Goal: Transaction & Acquisition: Purchase product/service

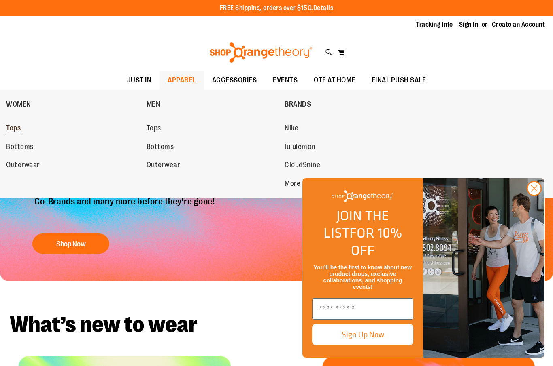
click at [21, 131] on link "Tops" at bounding box center [72, 128] width 132 height 15
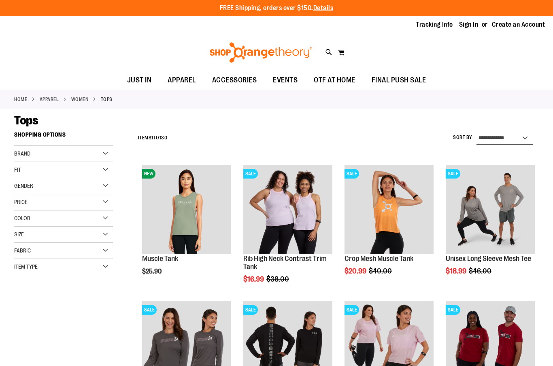
click at [521, 136] on select "**********" at bounding box center [504, 138] width 56 height 13
select select "*********"
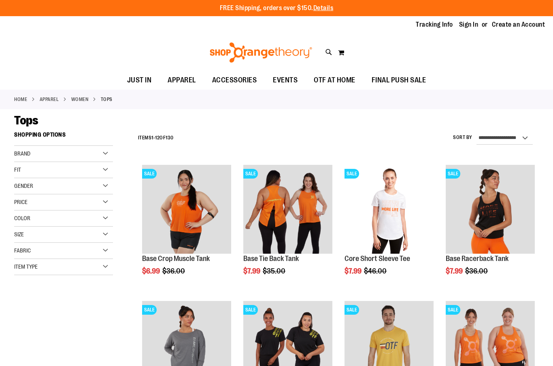
click at [338, 307] on ol "SALE Base Crop Muscle Tank $6.99 Regular Price $36.00 Quickview Add to Cart In …" at bounding box center [336, 365] width 404 height 409
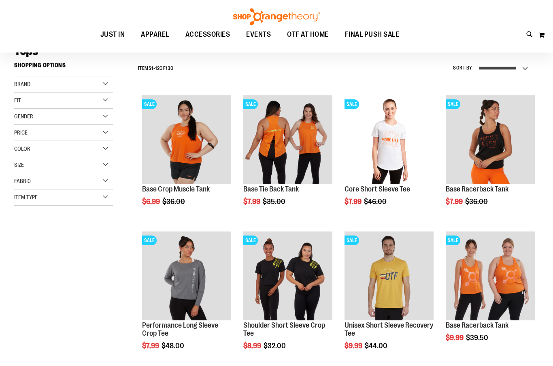
scroll to position [80, 0]
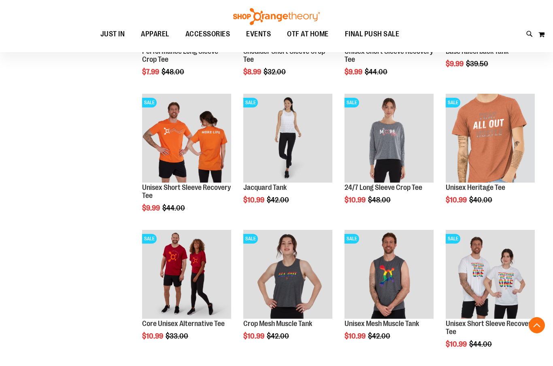
scroll to position [343, 0]
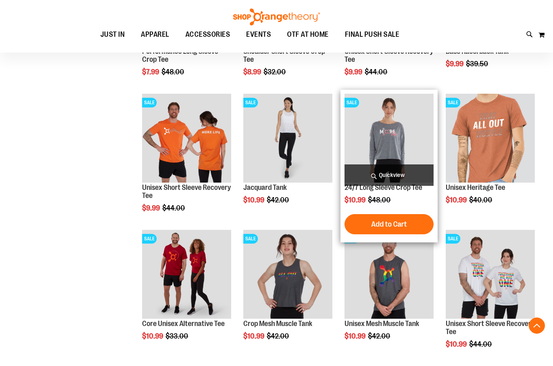
click at [406, 136] on img "product" at bounding box center [388, 138] width 89 height 89
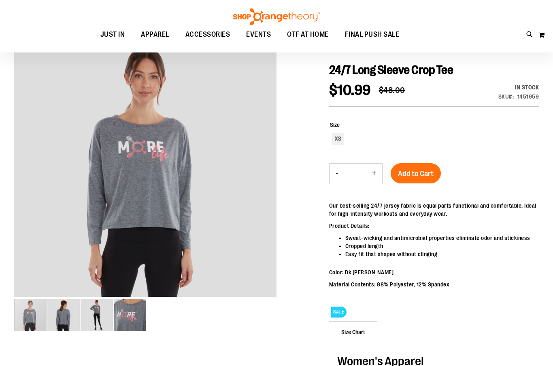
scroll to position [82, 0]
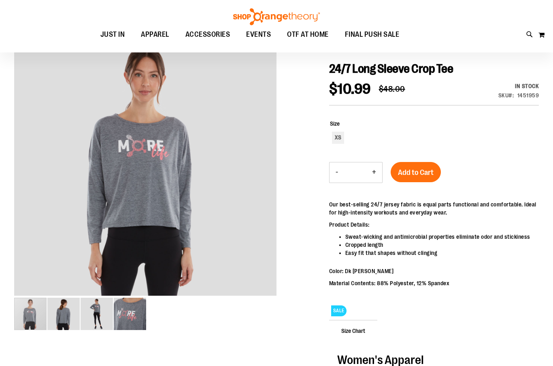
click at [36, 320] on div "carousel" at bounding box center [30, 315] width 32 height 32
click at [72, 320] on img "image 2 of 4" at bounding box center [63, 314] width 32 height 32
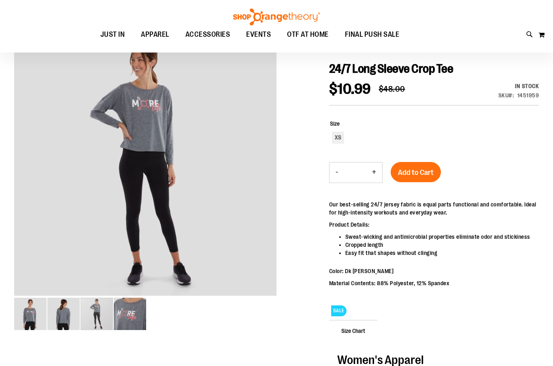
click at [102, 317] on img "image 3 of 4" at bounding box center [96, 314] width 32 height 32
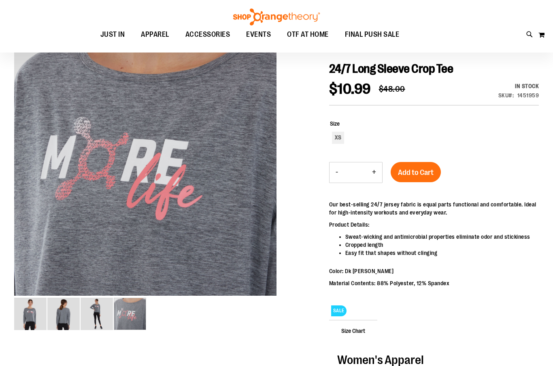
click at [131, 310] on img "image 4 of 4" at bounding box center [130, 314] width 32 height 32
click at [38, 309] on img "image 1 of 4" at bounding box center [30, 314] width 32 height 32
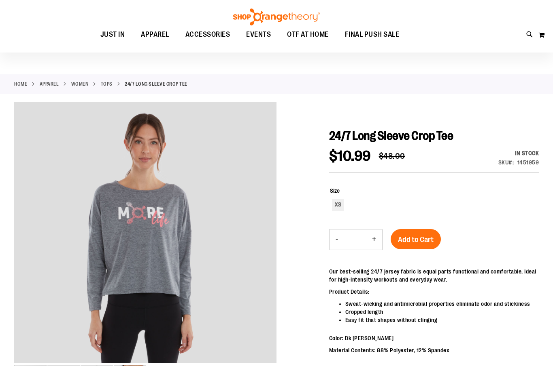
scroll to position [0, 0]
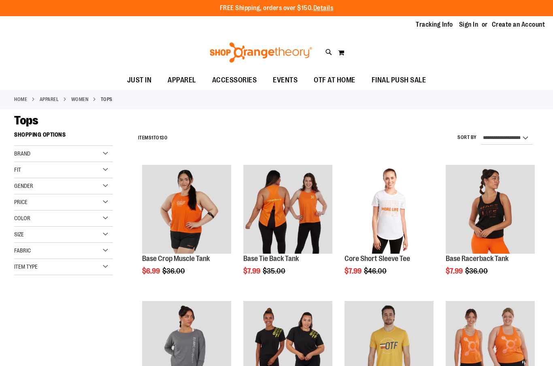
scroll to position [28, 0]
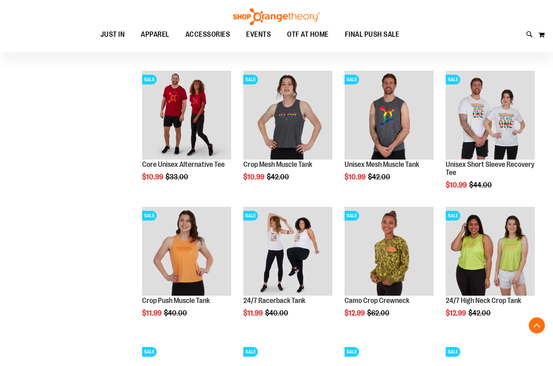
scroll to position [503, 0]
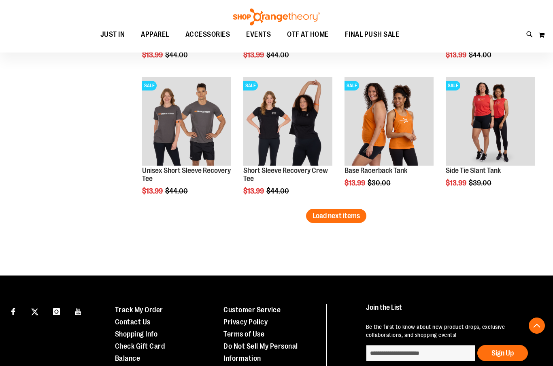
scroll to position [1178, 0]
click at [343, 213] on span "Load next items" at bounding box center [335, 216] width 47 height 8
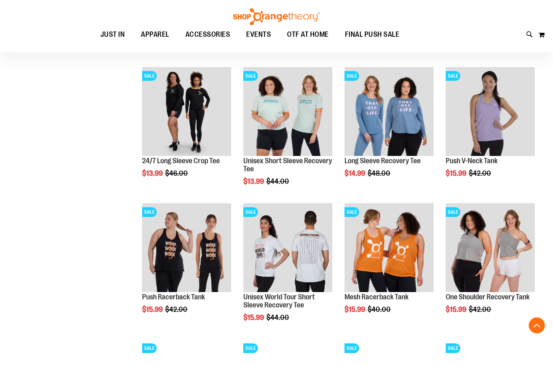
scroll to position [1324, 0]
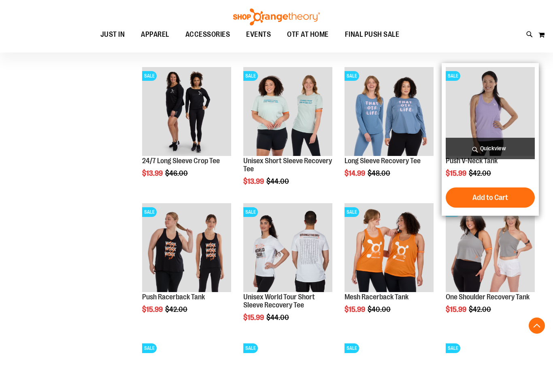
click at [496, 126] on img "product" at bounding box center [489, 111] width 89 height 89
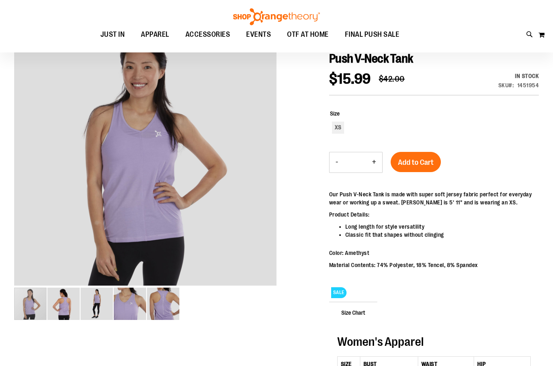
scroll to position [92, 0]
click at [68, 311] on img "image 2 of 5" at bounding box center [63, 304] width 32 height 32
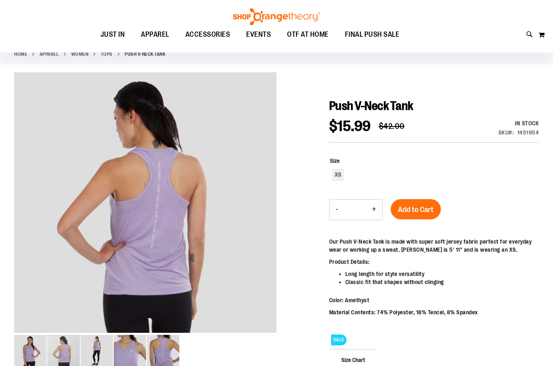
scroll to position [0, 0]
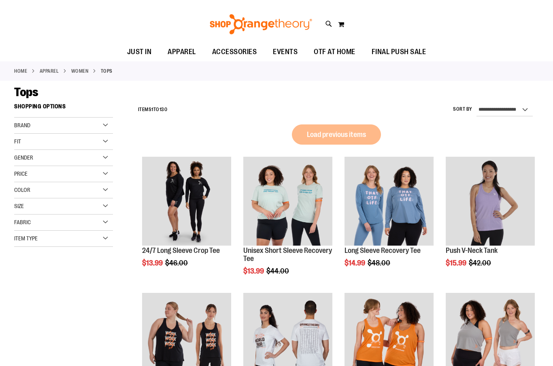
scroll to position [28, 0]
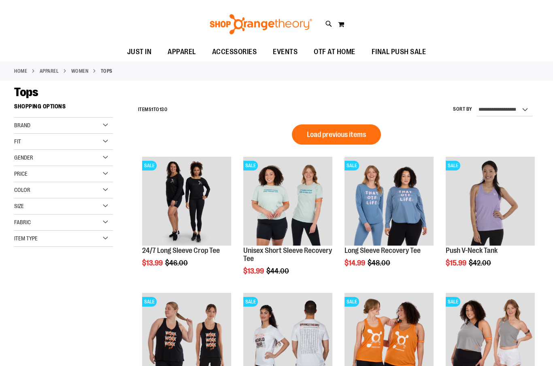
click at [97, 206] on div "Size" at bounding box center [63, 207] width 99 height 16
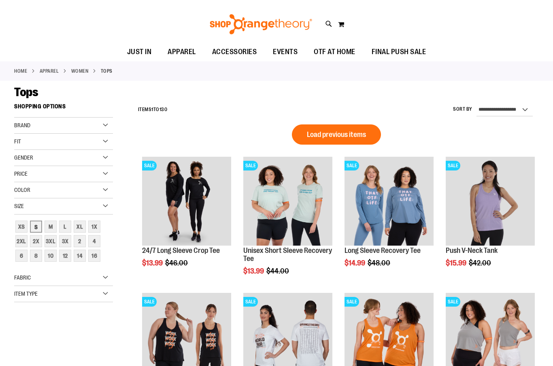
click at [40, 224] on div "S" at bounding box center [36, 227] width 12 height 12
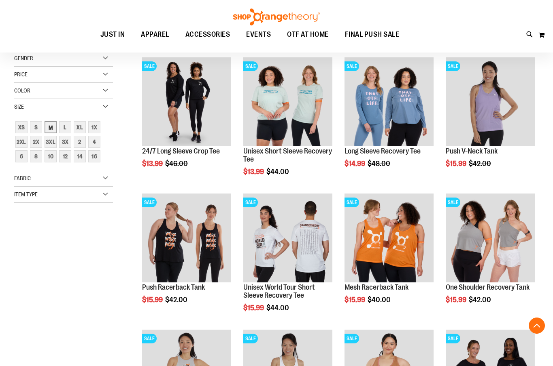
click at [53, 125] on div "M" at bounding box center [50, 127] width 12 height 12
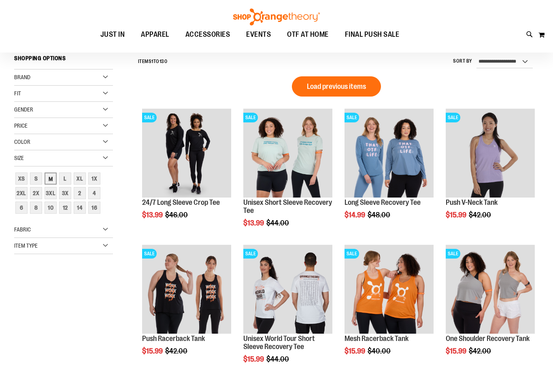
scroll to position [75, 0]
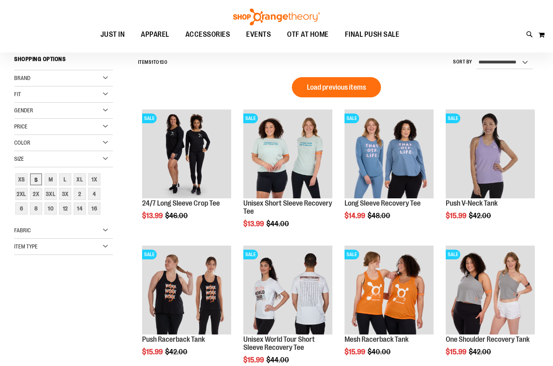
click at [38, 177] on div "S" at bounding box center [36, 180] width 12 height 12
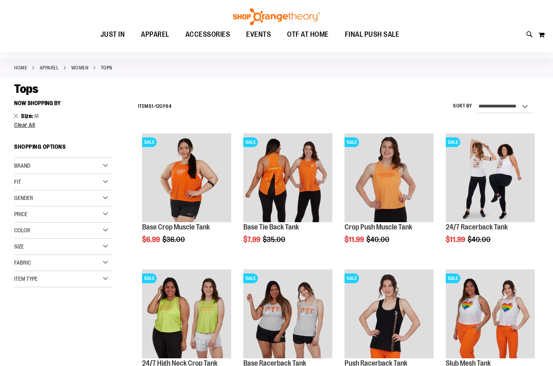
scroll to position [32, 0]
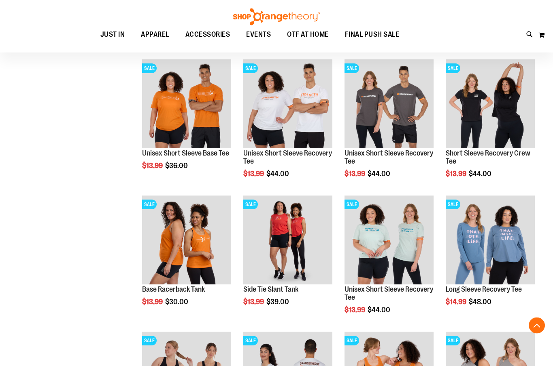
scroll to position [533, 0]
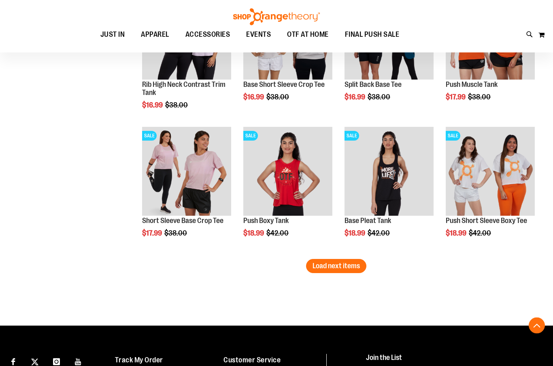
scroll to position [1129, 0]
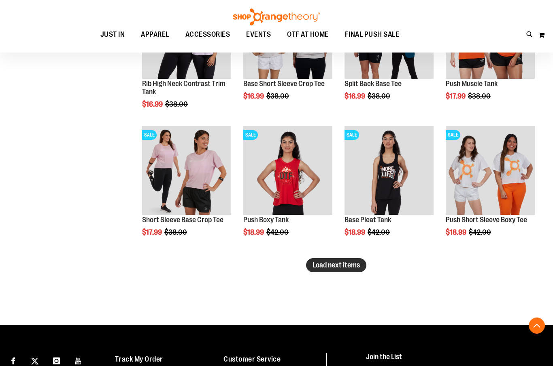
click at [346, 272] on button "Load next items" at bounding box center [336, 265] width 60 height 14
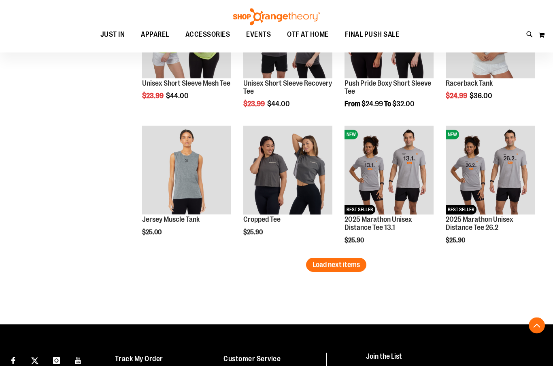
scroll to position [1539, 0]
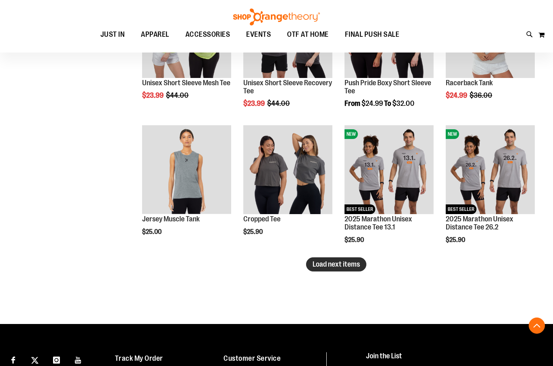
click at [356, 265] on span "Load next items" at bounding box center [335, 264] width 47 height 8
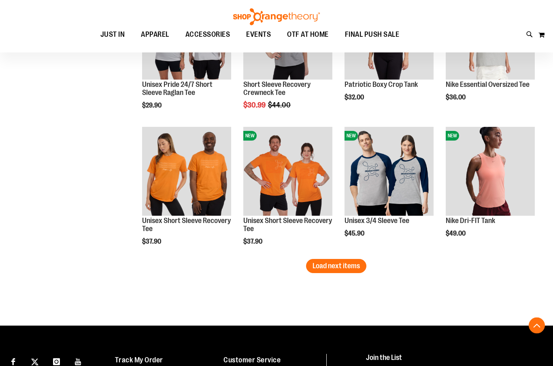
scroll to position [1946, 0]
click at [349, 271] on button "Load next items" at bounding box center [336, 266] width 60 height 14
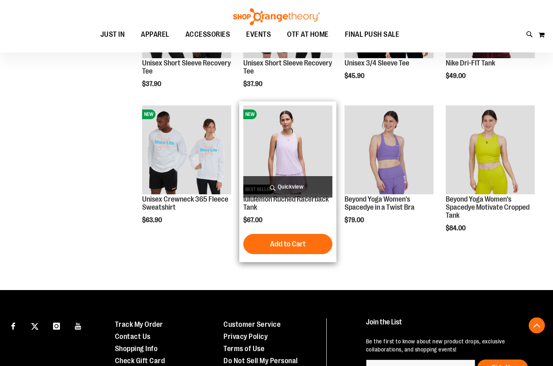
scroll to position [2104, 0]
click at [296, 163] on img "product" at bounding box center [287, 150] width 89 height 89
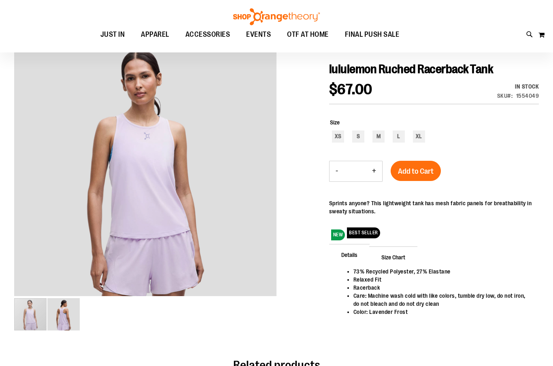
scroll to position [82, 0]
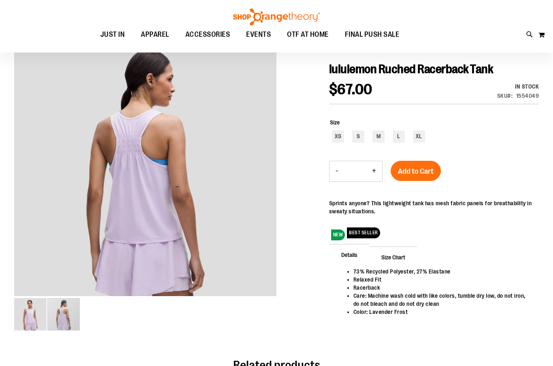
click at [67, 318] on img "image 2 of 2" at bounding box center [63, 315] width 32 height 32
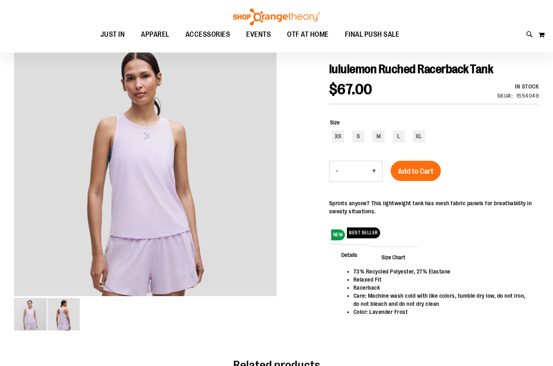
click at [35, 313] on div "carousel" at bounding box center [30, 315] width 32 height 32
click at [71, 315] on img "image 2 of 2" at bounding box center [63, 315] width 32 height 32
click at [30, 311] on div "carousel" at bounding box center [30, 315] width 32 height 32
click at [34, 315] on div "carousel" at bounding box center [30, 315] width 32 height 32
click at [70, 313] on img "image 2 of 2" at bounding box center [63, 315] width 32 height 32
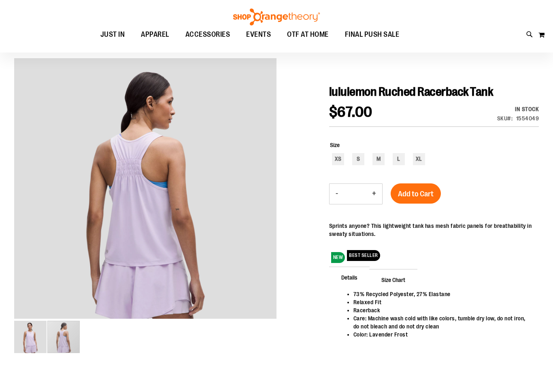
scroll to position [0, 0]
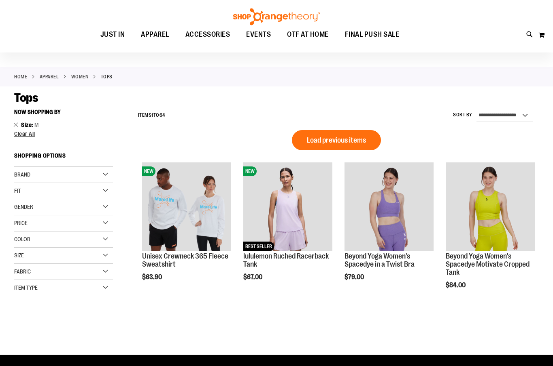
scroll to position [22, 0]
click at [83, 79] on link "WOMEN" at bounding box center [79, 76] width 17 height 7
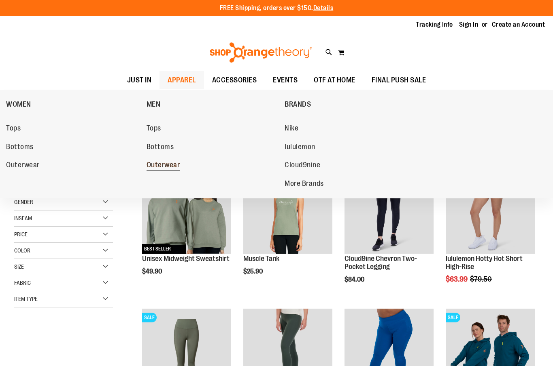
click at [174, 169] on span "Outerwear" at bounding box center [163, 166] width 34 height 10
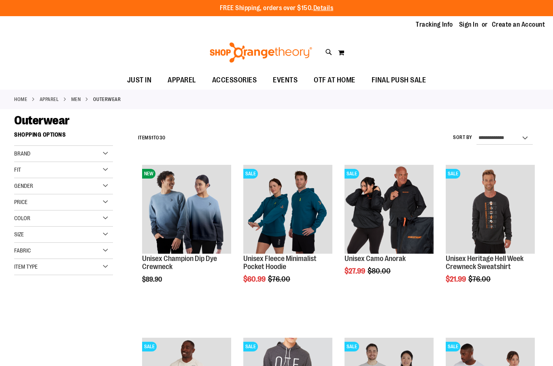
click at [101, 237] on div "Size" at bounding box center [63, 235] width 99 height 16
click at [39, 257] on div "S" at bounding box center [36, 255] width 12 height 12
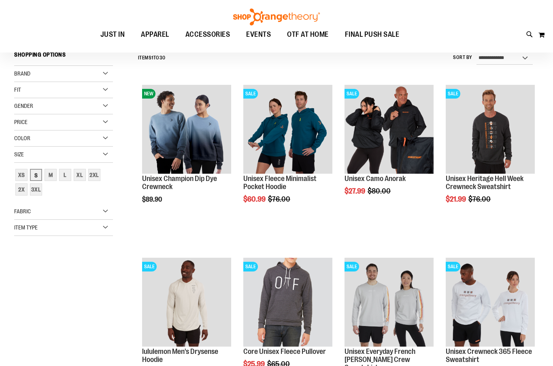
scroll to position [79, 0]
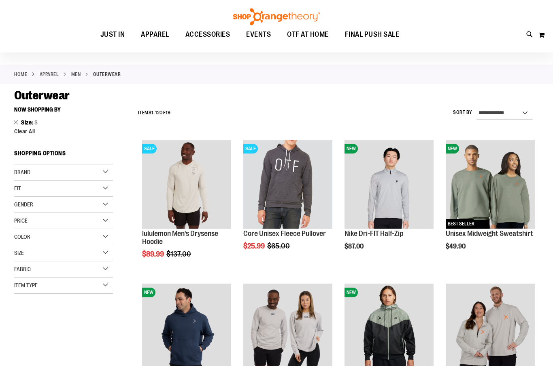
scroll to position [25, 0]
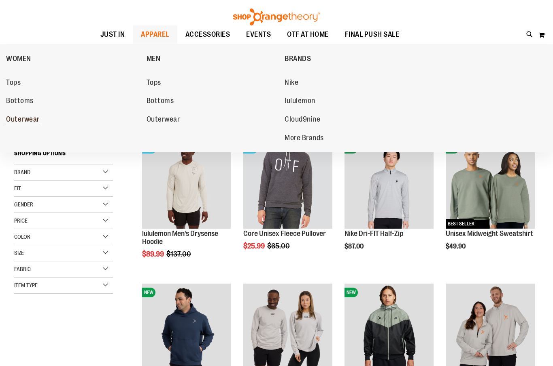
click at [33, 119] on span "Outerwear" at bounding box center [23, 120] width 34 height 10
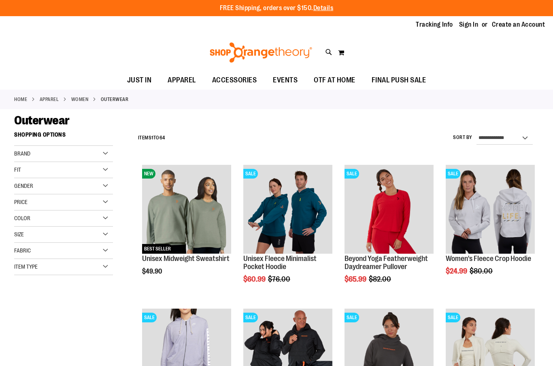
click at [102, 233] on div "Size" at bounding box center [63, 235] width 99 height 16
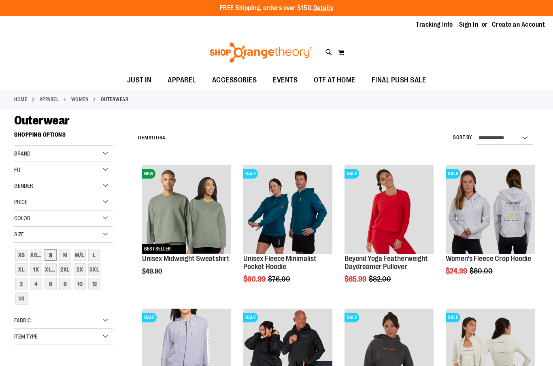
click at [51, 255] on div "S" at bounding box center [50, 255] width 12 height 12
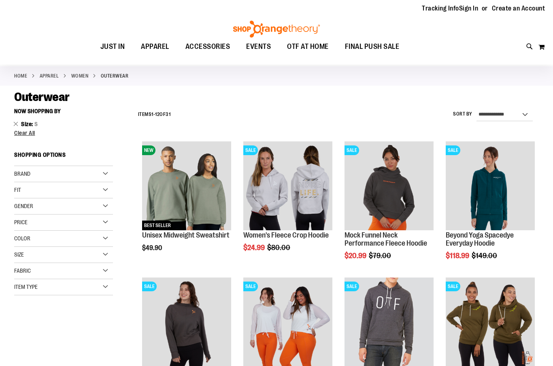
scroll to position [25, 0]
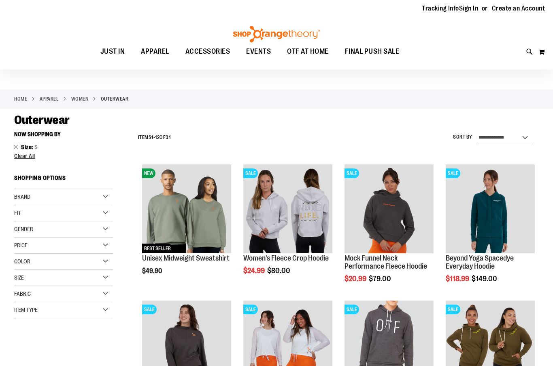
click at [528, 138] on select "**********" at bounding box center [504, 137] width 56 height 13
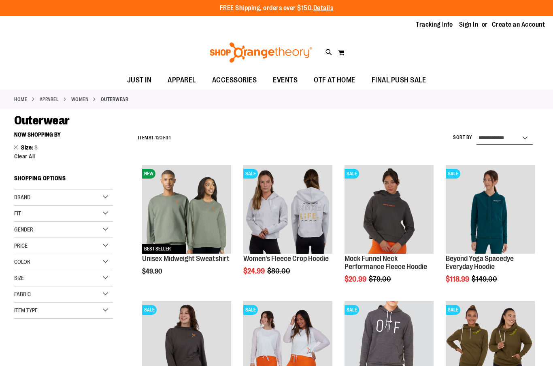
select select "*********"
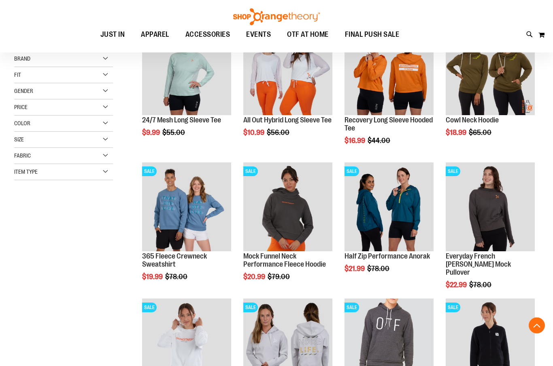
scroll to position [139, 0]
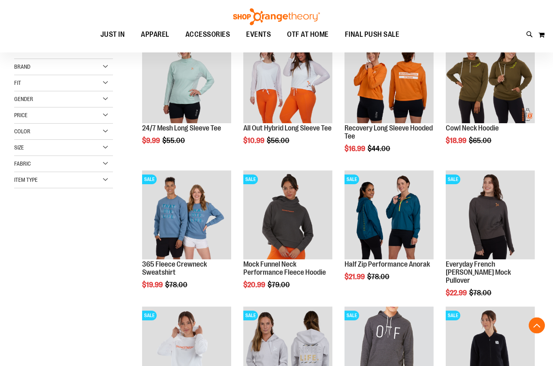
scroll to position [130, 0]
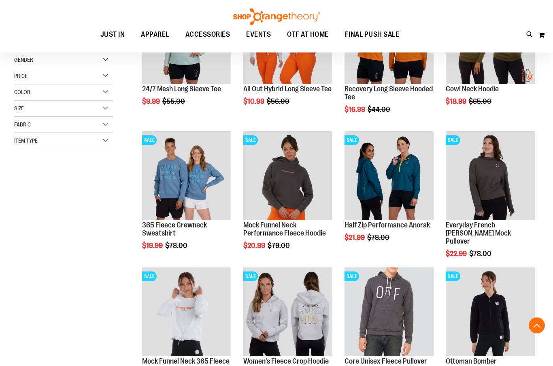
scroll to position [173, 0]
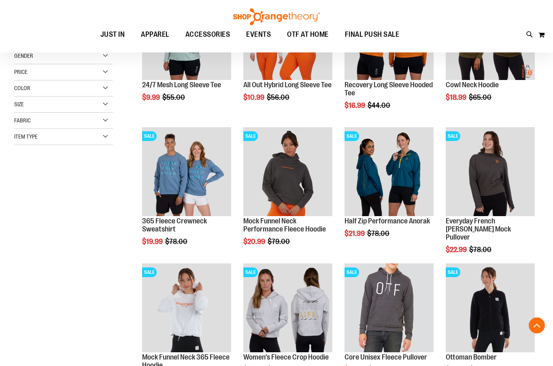
scroll to position [174, 0]
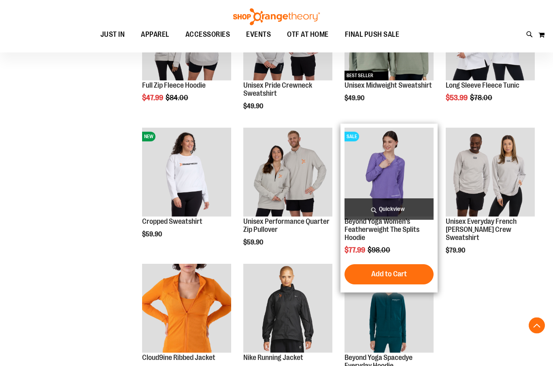
scroll to position [855, 0]
click at [390, 195] on img "product" at bounding box center [388, 172] width 89 height 89
click at [400, 207] on span "Quickview" at bounding box center [388, 209] width 89 height 21
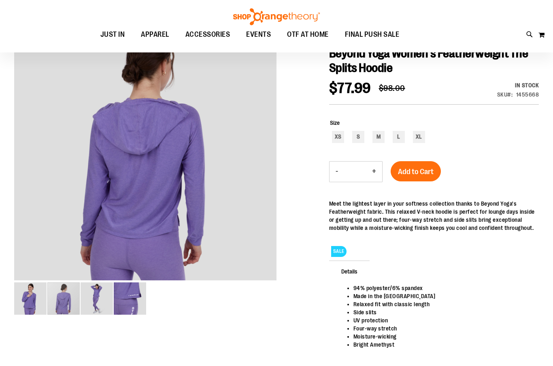
click at [94, 305] on img "image 3 of 4" at bounding box center [96, 299] width 32 height 32
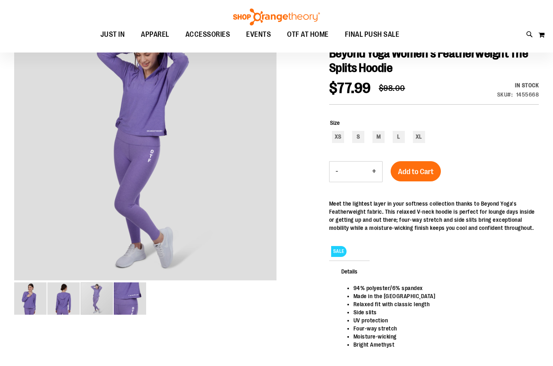
click at [131, 302] on img "image 4 of 4" at bounding box center [130, 299] width 32 height 32
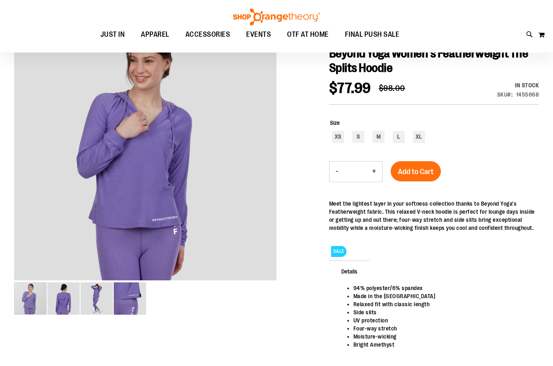
click at [39, 301] on img "image 1 of 4" at bounding box center [30, 299] width 32 height 32
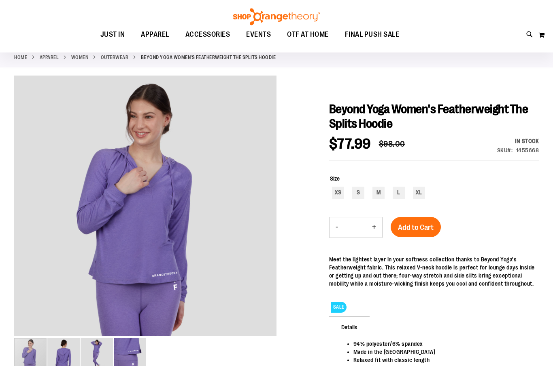
scroll to position [0, 0]
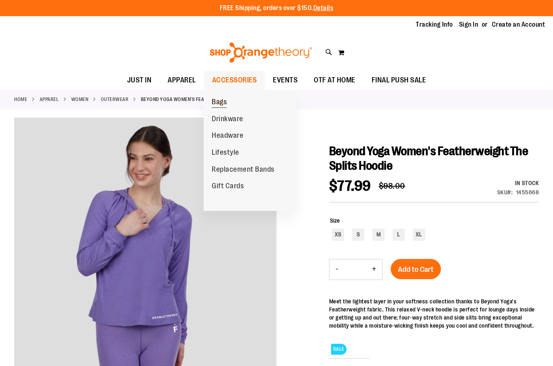
click at [222, 102] on span "Bags" at bounding box center [219, 103] width 15 height 10
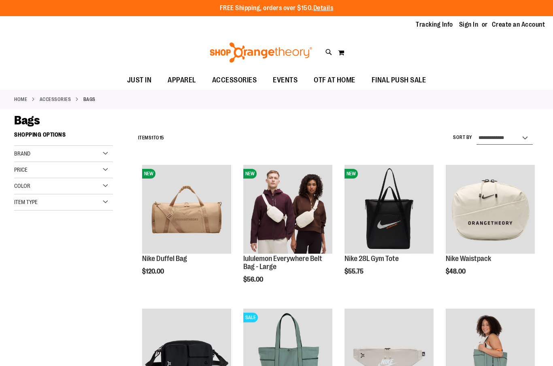
click at [514, 139] on select "**********" at bounding box center [504, 138] width 56 height 13
select select "*********"
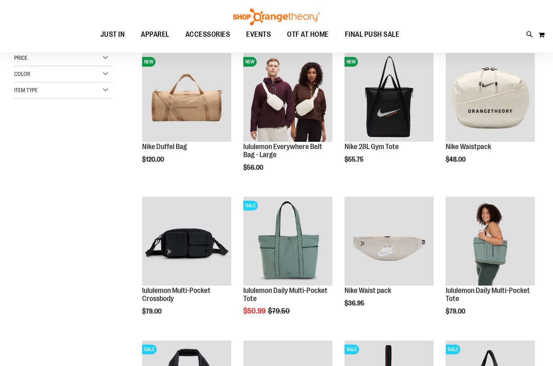
scroll to position [127, 0]
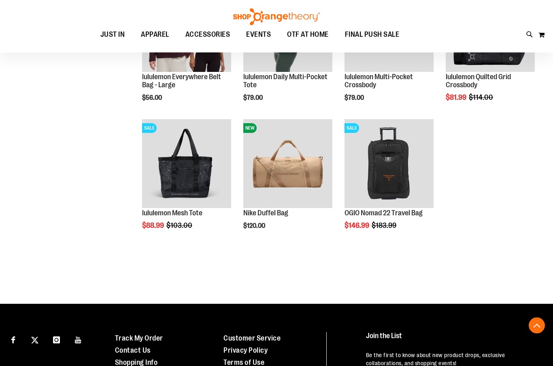
scroll to position [455, 0]
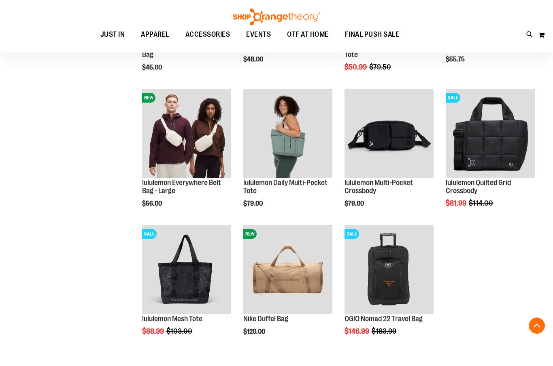
scroll to position [104, 0]
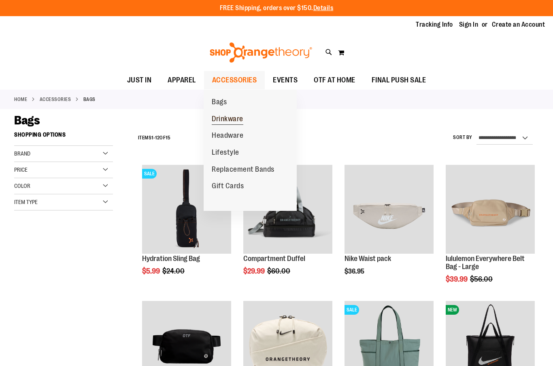
click at [229, 121] on span "Drinkware" at bounding box center [228, 120] width 32 height 10
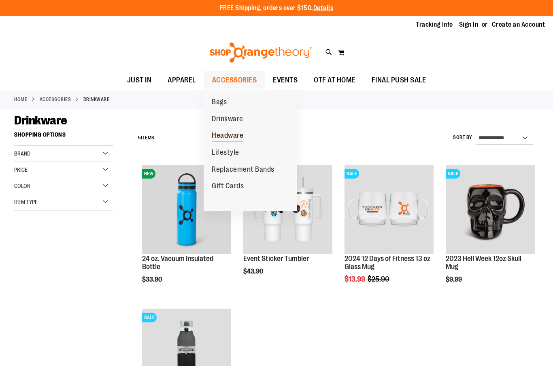
click at [231, 135] on span "Headware" at bounding box center [228, 136] width 32 height 10
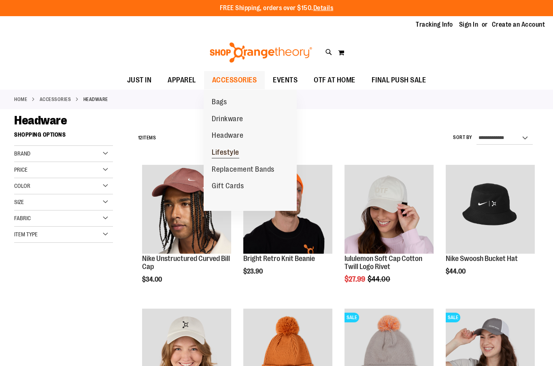
click at [230, 155] on span "Lifestyle" at bounding box center [226, 153] width 28 height 10
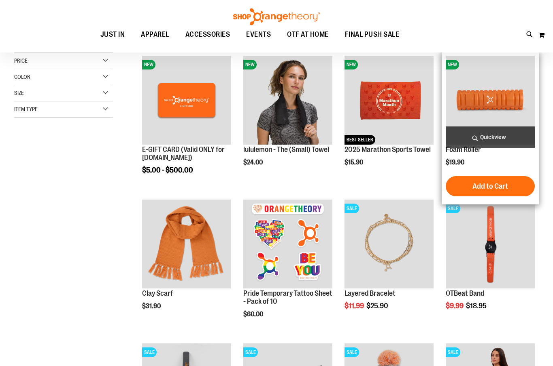
scroll to position [121, 0]
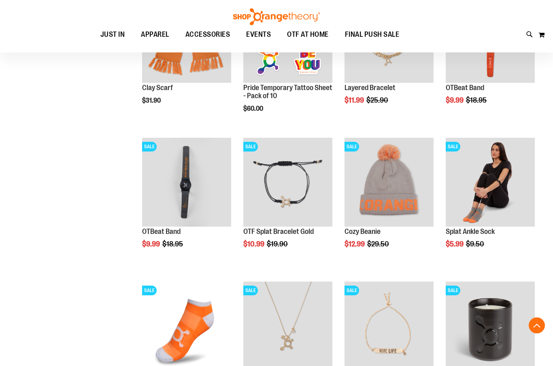
scroll to position [315, 0]
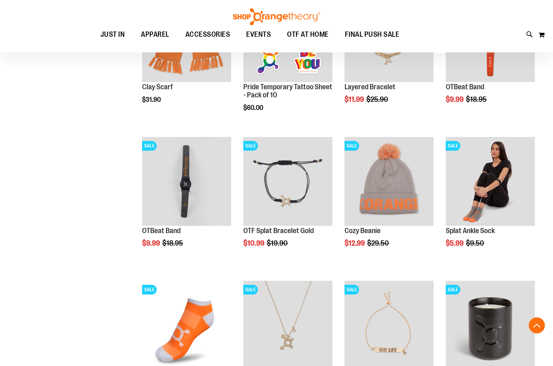
click at [544, 261] on main "**********" at bounding box center [276, 206] width 553 height 824
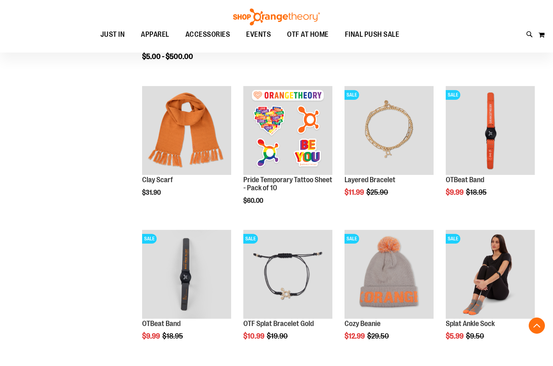
scroll to position [222, 0]
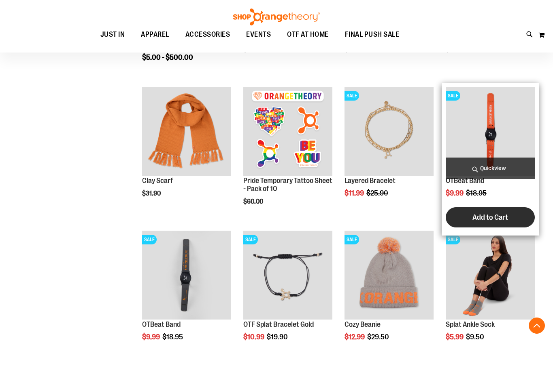
click at [492, 218] on span "Add to Cart" at bounding box center [490, 217] width 36 height 9
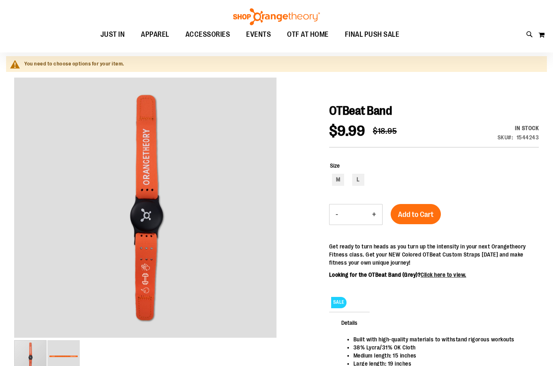
scroll to position [61, 0]
click at [335, 180] on div "M" at bounding box center [338, 180] width 12 height 12
type input "***"
click at [418, 243] on p "Get ready to turn heads as you turn up the intensity in your next Orangetheory …" at bounding box center [434, 255] width 210 height 24
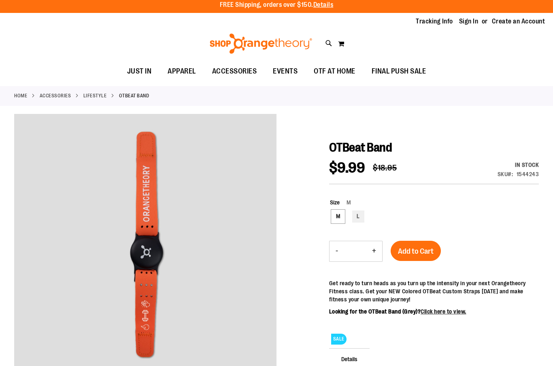
scroll to position [0, 0]
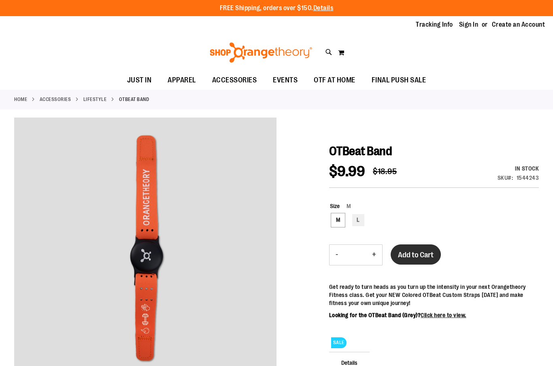
click at [416, 252] on span "Add to Cart" at bounding box center [416, 255] width 36 height 9
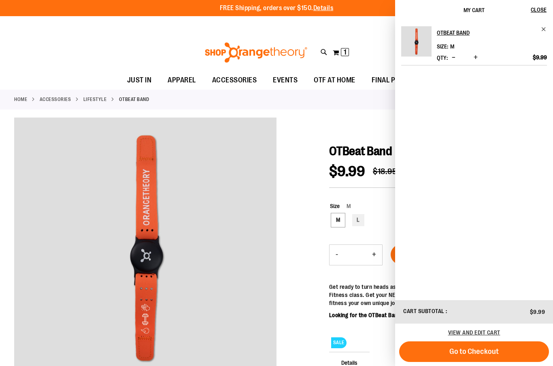
click at [544, 25] on div "OTBeat Band Size M Qty *" at bounding box center [474, 159] width 158 height 279
click at [546, 25] on div "OTBeat Band Size M Qty *" at bounding box center [474, 159] width 158 height 279
click at [363, 119] on div at bounding box center [276, 304] width 524 height 372
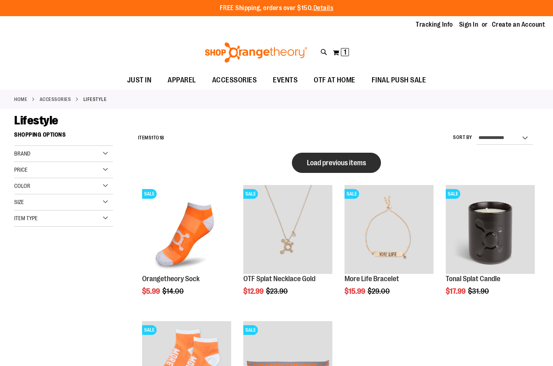
click at [345, 165] on span "Load previous items" at bounding box center [336, 163] width 59 height 8
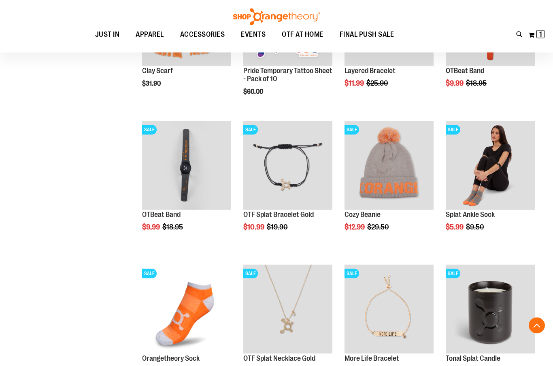
scroll to position [332, 0]
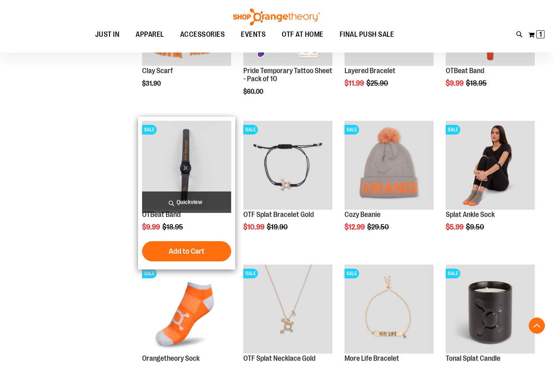
click at [205, 182] on img "product" at bounding box center [186, 165] width 89 height 89
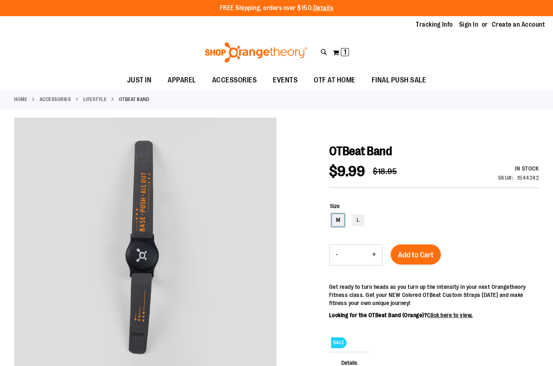
click at [338, 223] on div "M" at bounding box center [338, 220] width 12 height 12
type input "***"
click at [417, 254] on span "Add to Cart" at bounding box center [416, 255] width 36 height 9
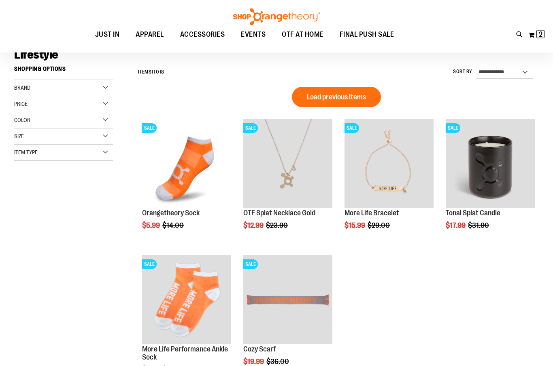
scroll to position [66, 0]
click at [428, 314] on ol "Load previous items SALE Orangetheory Sock Special Price $5.99 Regular Price $1…" at bounding box center [336, 241] width 404 height 293
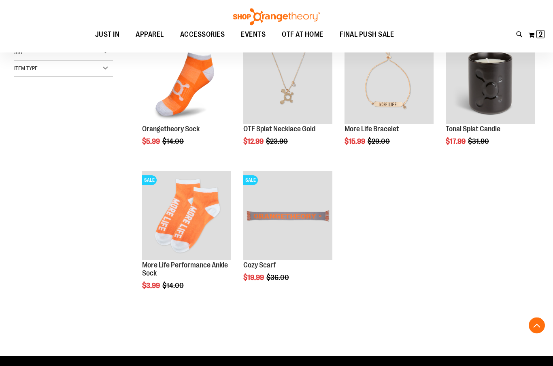
scroll to position [150, 0]
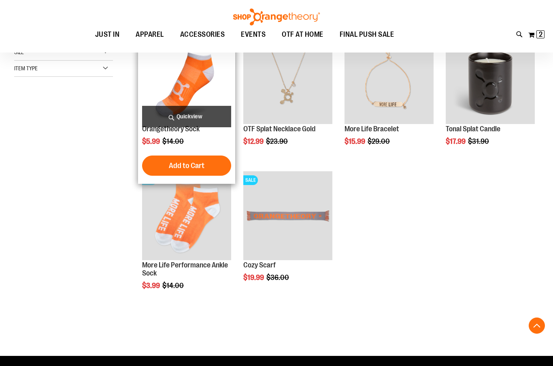
click at [196, 79] on img "product" at bounding box center [186, 79] width 89 height 89
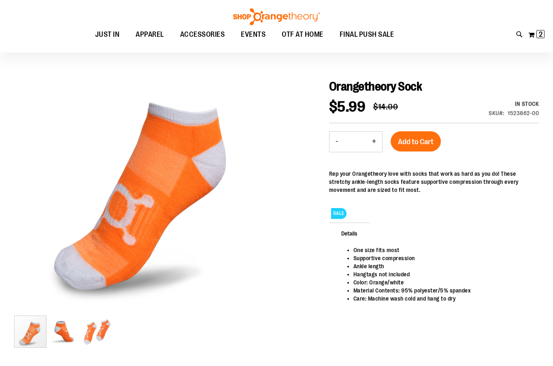
scroll to position [64, 0]
click at [66, 333] on img "image 2 of 3" at bounding box center [63, 332] width 32 height 32
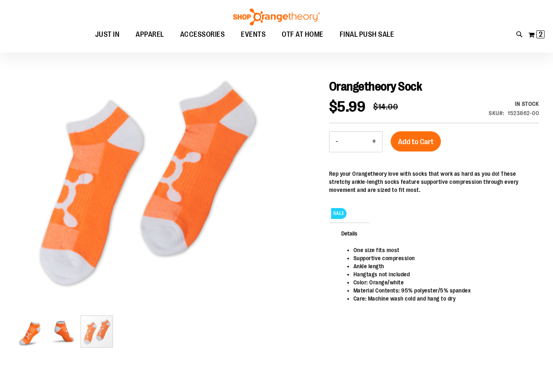
click at [100, 332] on img "image 3 of 3" at bounding box center [96, 332] width 32 height 32
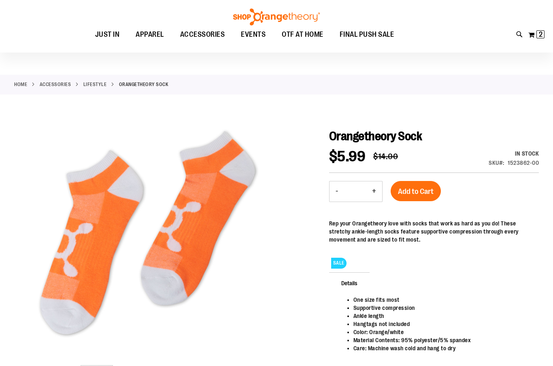
scroll to position [15, 0]
click at [417, 192] on span "Add to Cart" at bounding box center [416, 191] width 36 height 9
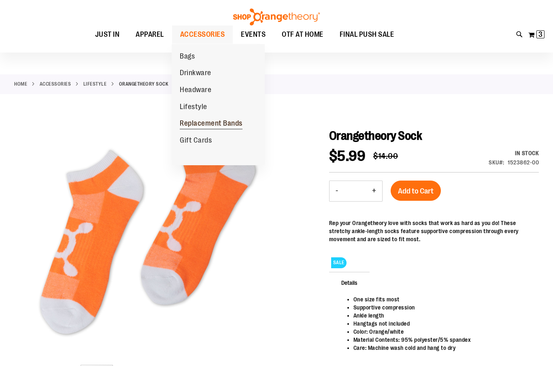
click at [229, 120] on span "Replacement Bands" at bounding box center [211, 124] width 63 height 10
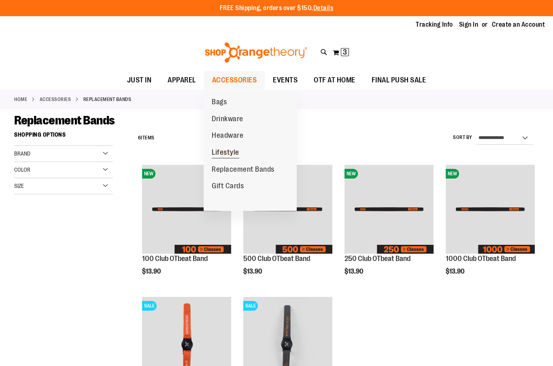
click at [241, 150] on link "Lifestyle" at bounding box center [225, 152] width 44 height 17
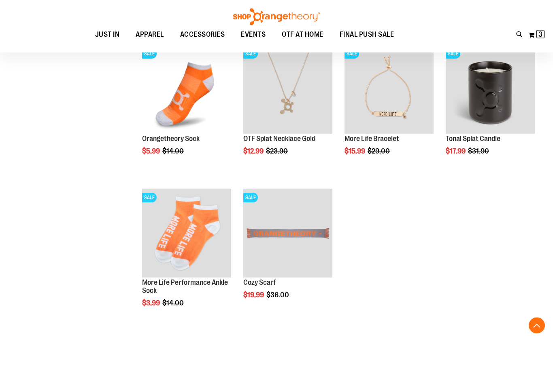
scroll to position [552, 0]
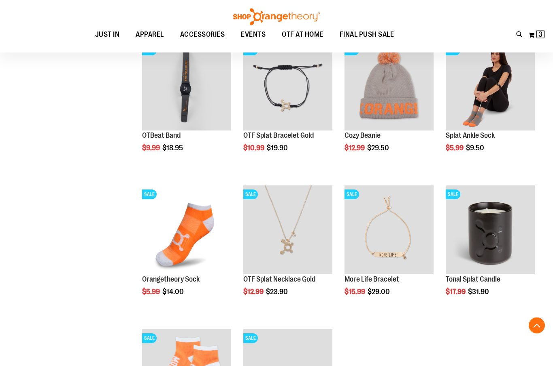
scroll to position [403, 0]
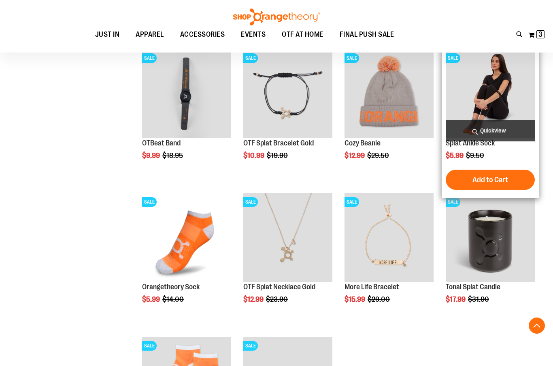
click at [495, 93] on img "product" at bounding box center [489, 93] width 89 height 89
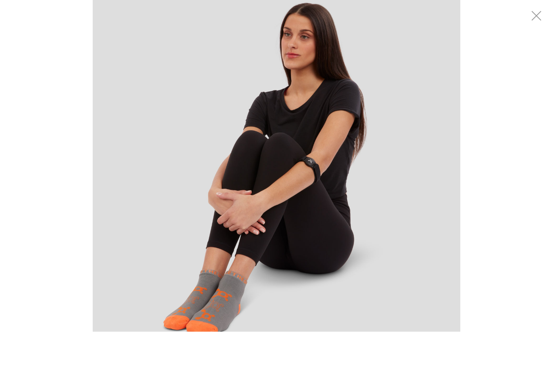
click at [246, 282] on img "carousel" at bounding box center [276, 168] width 367 height 367
click at [248, 281] on img "carousel" at bounding box center [276, 168] width 367 height 367
click at [242, 288] on img "carousel" at bounding box center [276, 168] width 367 height 367
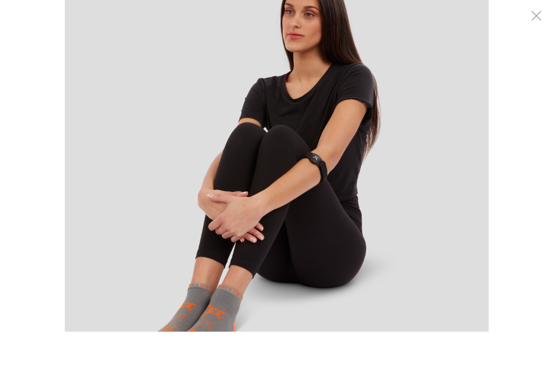
click at [311, 233] on img "carousel" at bounding box center [276, 166] width 423 height 423
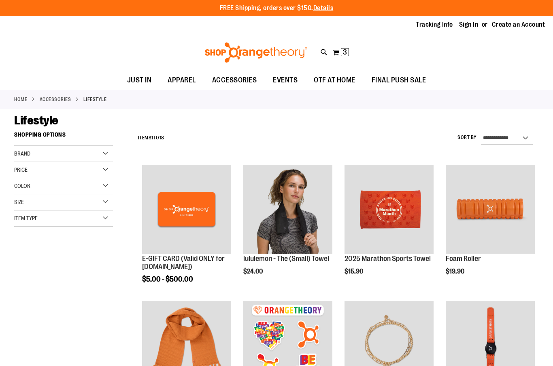
scroll to position [28, 0]
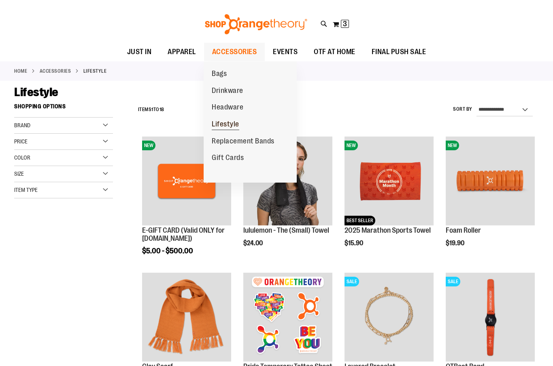
click at [231, 127] on span "Lifestyle" at bounding box center [226, 125] width 28 height 10
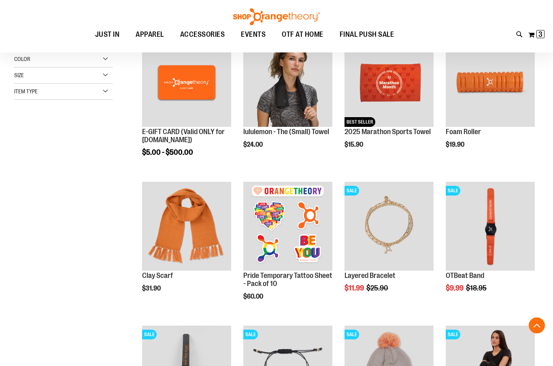
scroll to position [118, 0]
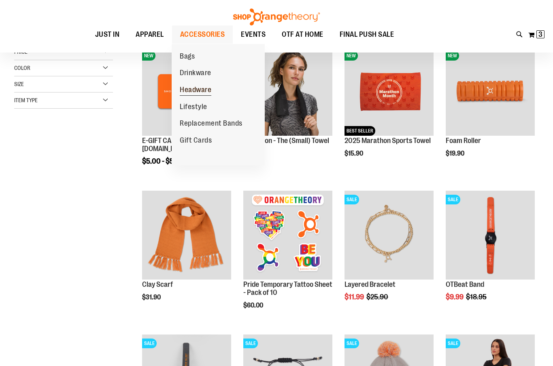
click at [203, 89] on span "Headware" at bounding box center [196, 91] width 32 height 10
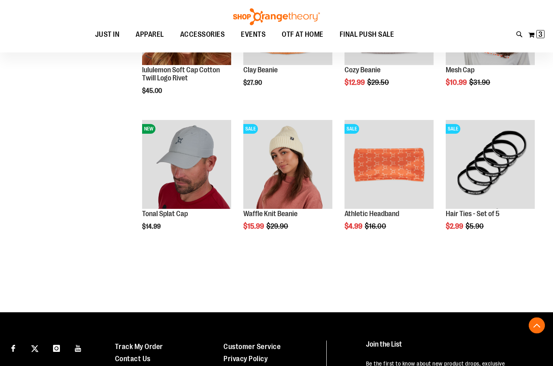
scroll to position [332, 0]
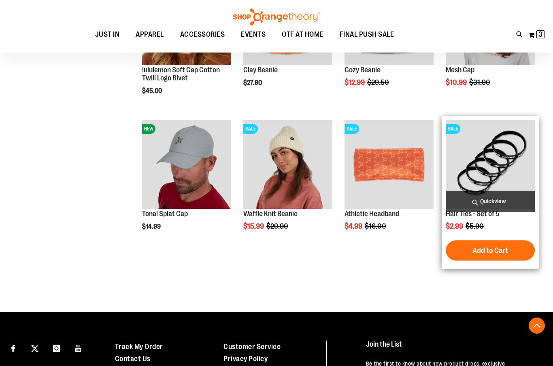
click at [491, 157] on img "product" at bounding box center [489, 164] width 89 height 89
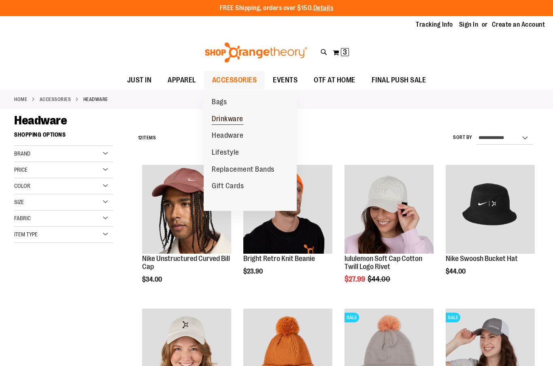
click at [236, 121] on span "Drinkware" at bounding box center [228, 120] width 32 height 10
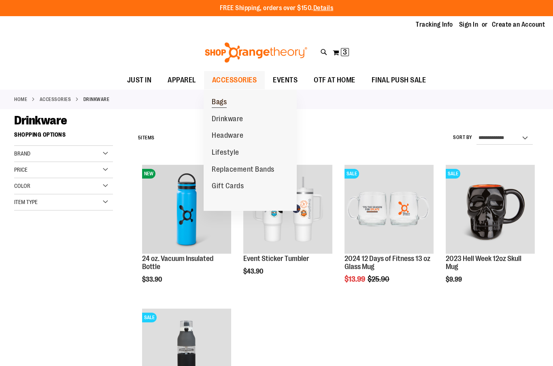
click at [225, 105] on span "Bags" at bounding box center [219, 103] width 15 height 10
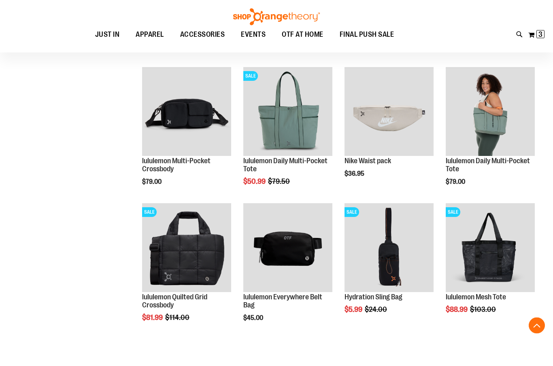
scroll to position [234, 0]
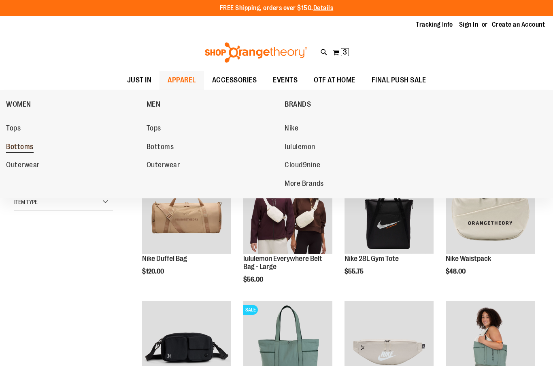
click at [34, 144] on link "Bottoms" at bounding box center [72, 147] width 132 height 15
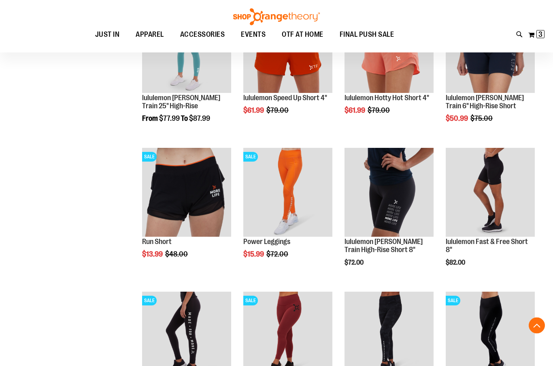
scroll to position [593, 0]
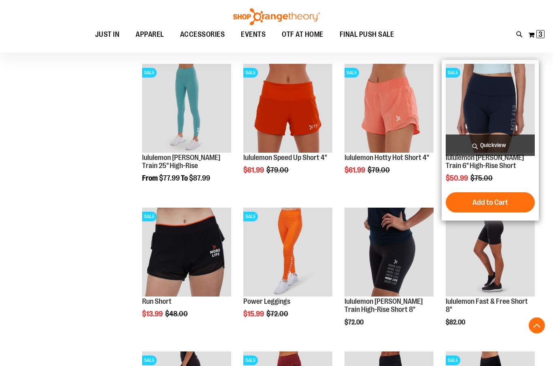
scroll to position [533, 0]
click at [497, 152] on span "Quickview" at bounding box center [489, 145] width 89 height 21
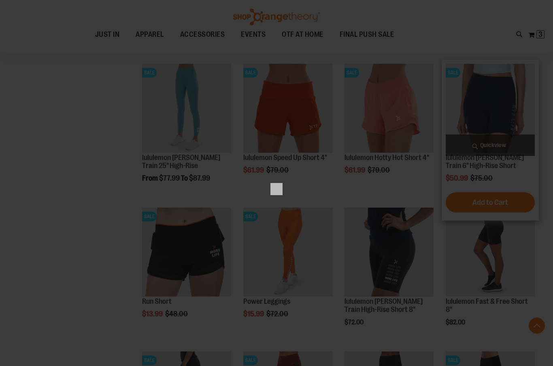
scroll to position [0, 0]
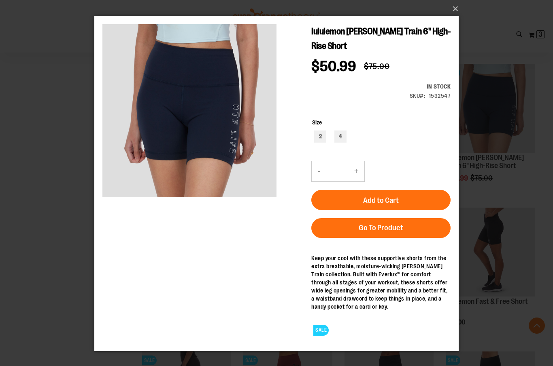
click at [496, 232] on div "×" at bounding box center [276, 183] width 553 height 366
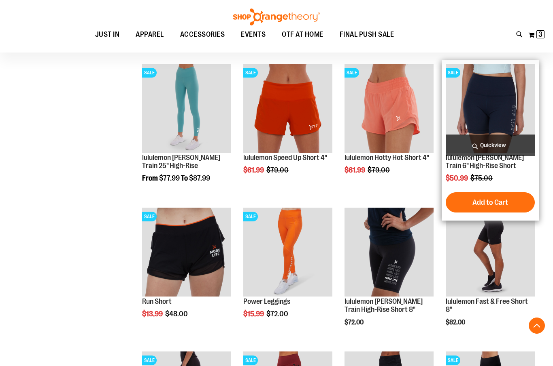
click at [500, 104] on img "product" at bounding box center [489, 108] width 89 height 89
click at [498, 110] on img "product" at bounding box center [489, 108] width 89 height 89
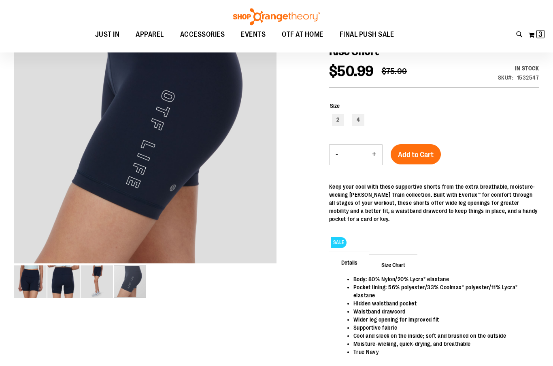
scroll to position [114, 0]
click at [142, 280] on img "image 4 of 4" at bounding box center [130, 282] width 32 height 32
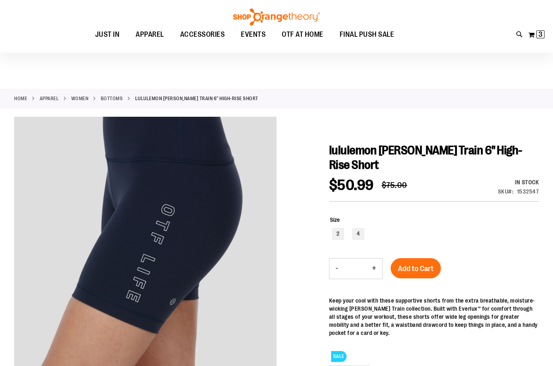
scroll to position [0, 0]
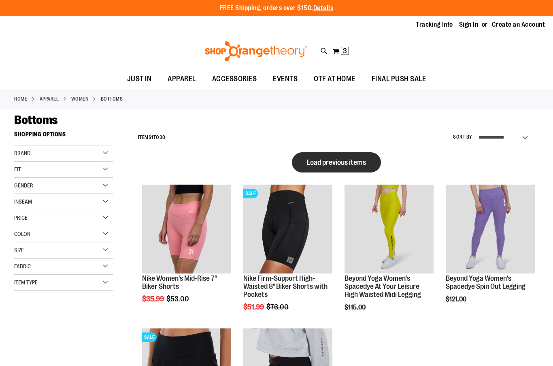
click at [351, 164] on span "Load previous items" at bounding box center [336, 163] width 59 height 8
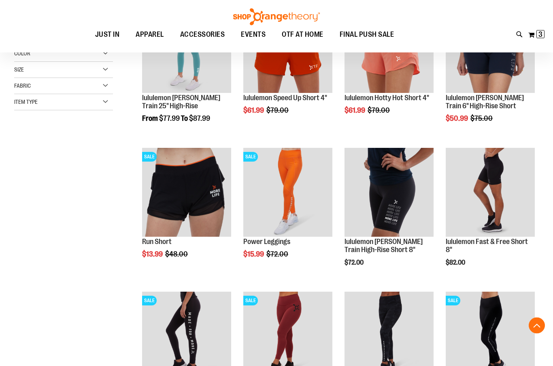
scroll to position [181, 0]
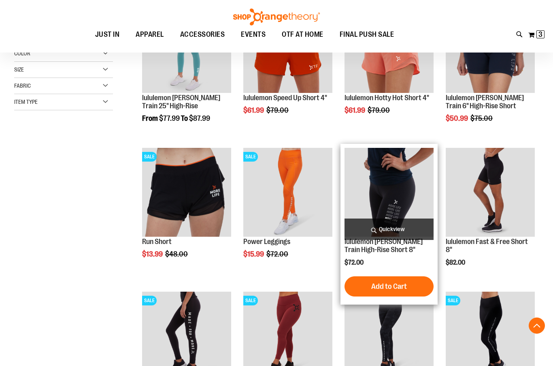
click at [404, 233] on span "Quickview" at bounding box center [388, 229] width 89 height 21
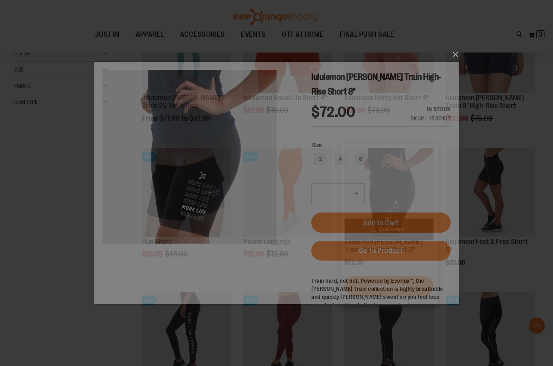
scroll to position [0, 0]
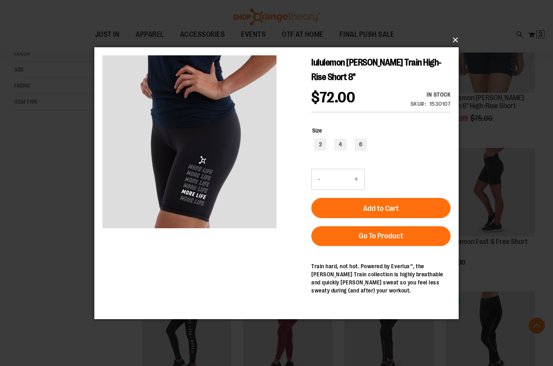
click at [455, 49] on button "×" at bounding box center [279, 40] width 364 height 18
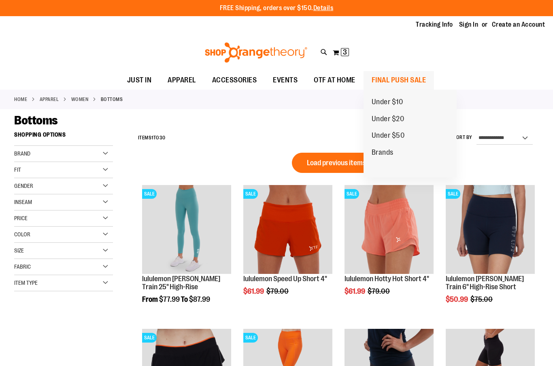
click at [413, 81] on span "FINAL PUSH SALE" at bounding box center [398, 80] width 55 height 18
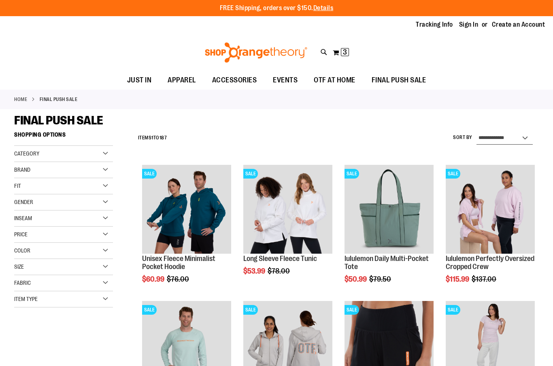
click at [525, 140] on select "**********" at bounding box center [504, 138] width 56 height 13
select select "*********"
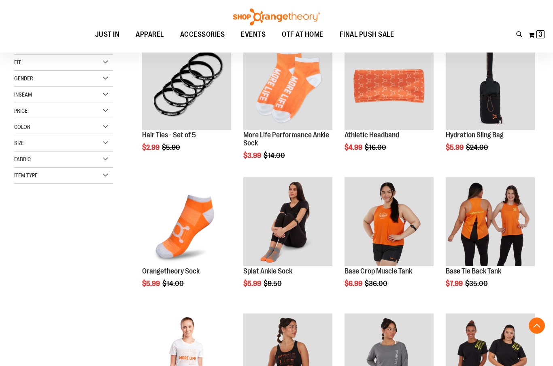
scroll to position [127, 0]
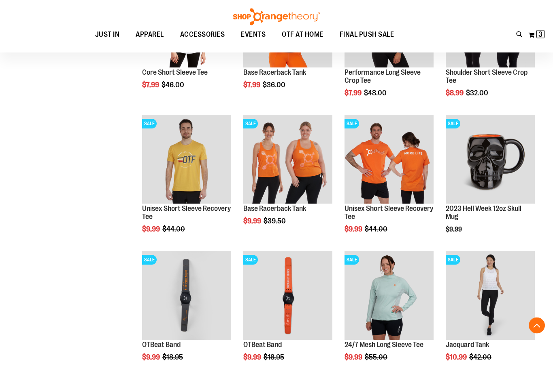
scroll to position [459, 0]
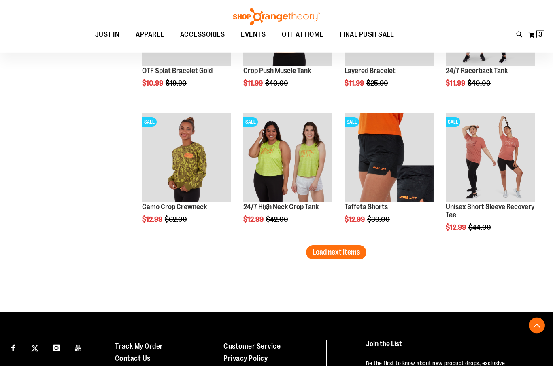
scroll to position [1142, 0]
click at [357, 252] on span "Load next items" at bounding box center [335, 252] width 47 height 8
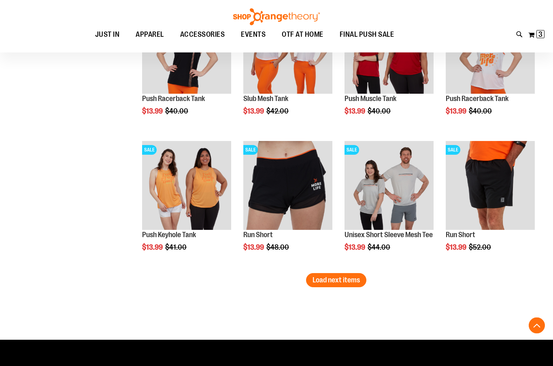
scroll to position [1523, 0]
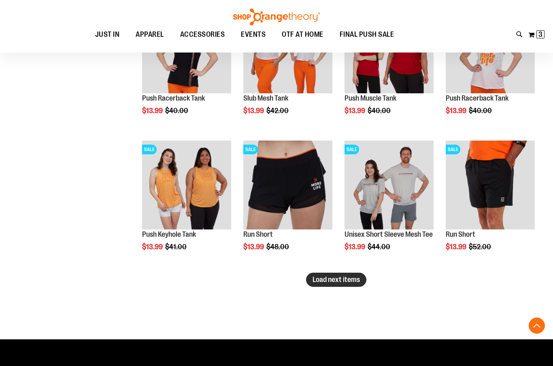
click at [343, 277] on span "Load next items" at bounding box center [335, 280] width 47 height 8
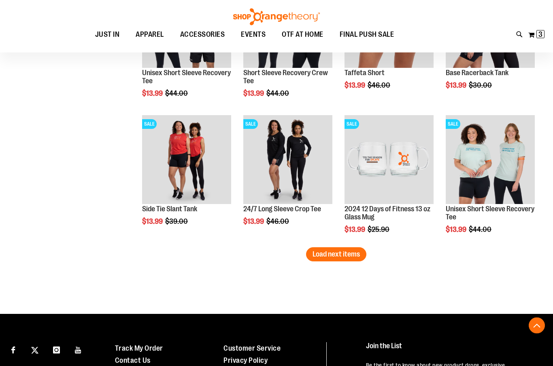
scroll to position [1958, 0]
click at [355, 254] on span "Load next items" at bounding box center [335, 254] width 47 height 8
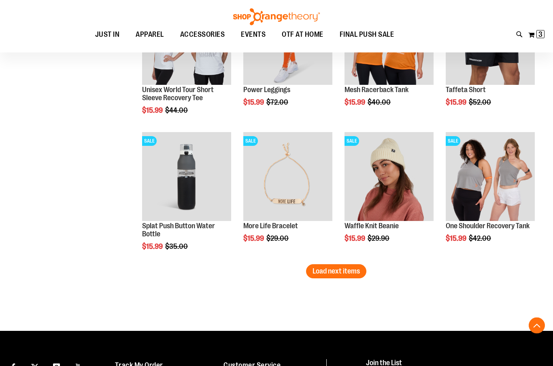
scroll to position [2350, 0]
click at [342, 279] on button "Load next items" at bounding box center [336, 272] width 60 height 14
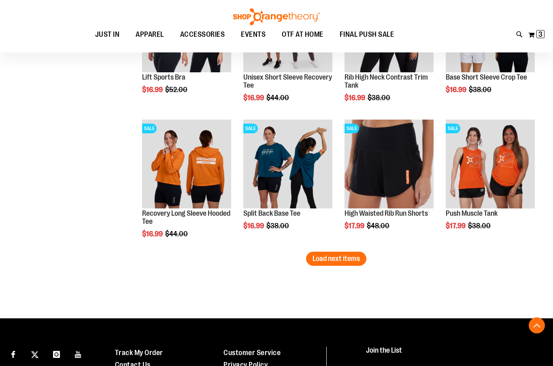
scroll to position [2771, 0]
click at [346, 262] on span "Load next items" at bounding box center [335, 259] width 47 height 8
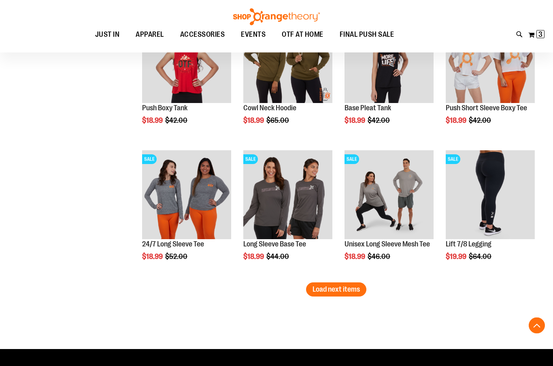
scroll to position [3151, 0]
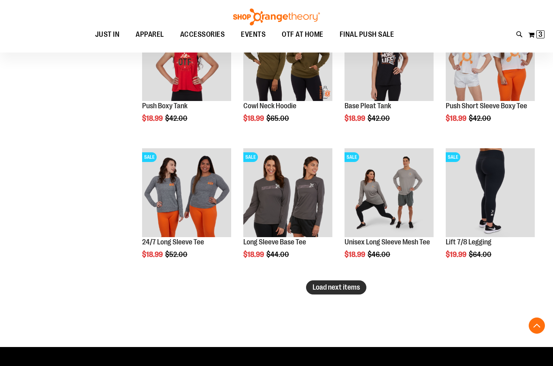
click at [356, 289] on span "Load next items" at bounding box center [335, 288] width 47 height 8
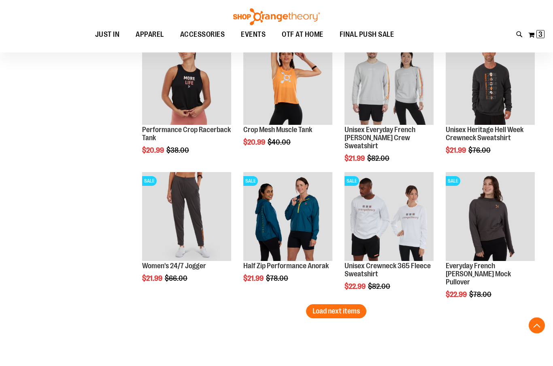
scroll to position [3536, 0]
click at [347, 316] on button "Load next items" at bounding box center [336, 312] width 60 height 14
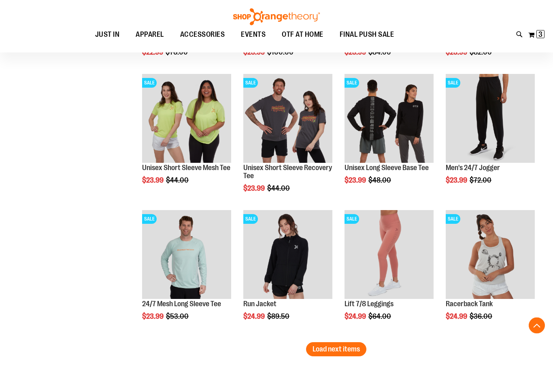
scroll to position [3908, 0]
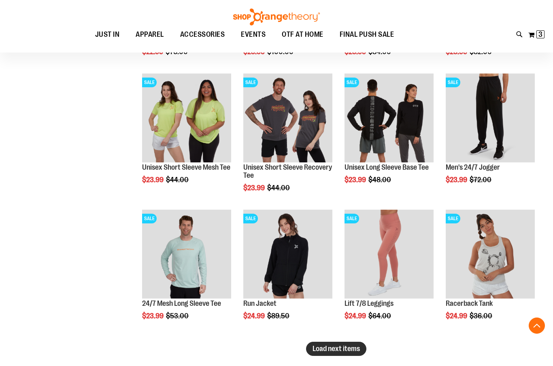
click at [342, 345] on span "Load next items" at bounding box center [335, 349] width 47 height 8
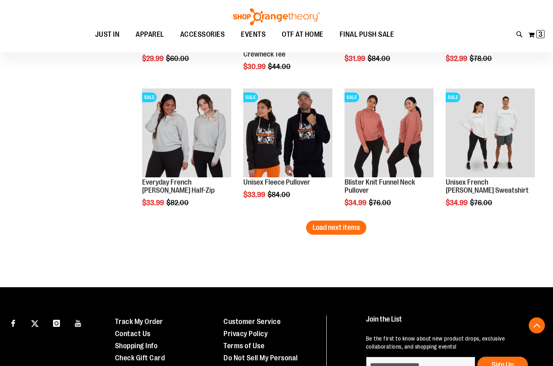
scroll to position [4438, 0]
click at [332, 227] on span "Load next items" at bounding box center [335, 228] width 47 height 8
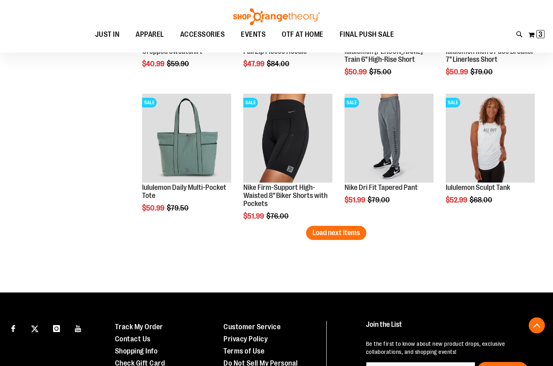
scroll to position [4842, 0]
click at [341, 236] on span "Load next items" at bounding box center [335, 233] width 47 height 8
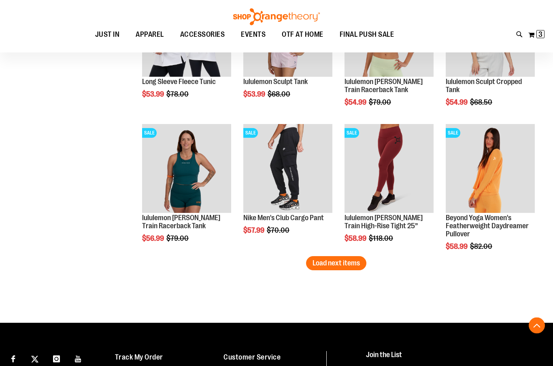
scroll to position [5220, 0]
click at [349, 267] on span "Load next items" at bounding box center [335, 263] width 47 height 8
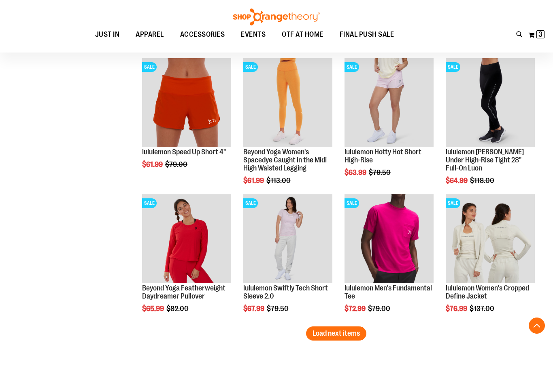
scroll to position [5557, 0]
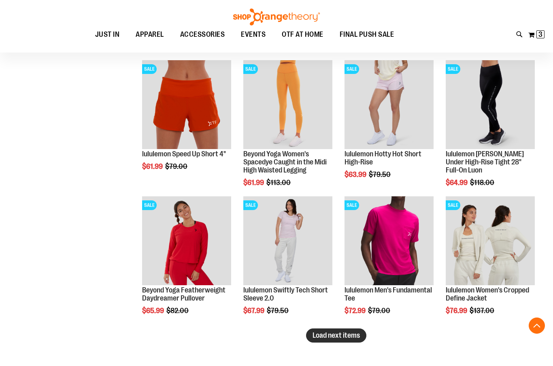
click at [347, 337] on span "Load next items" at bounding box center [335, 336] width 47 height 8
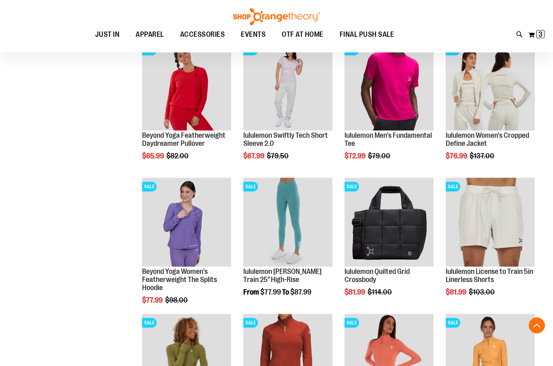
scroll to position [5714, 0]
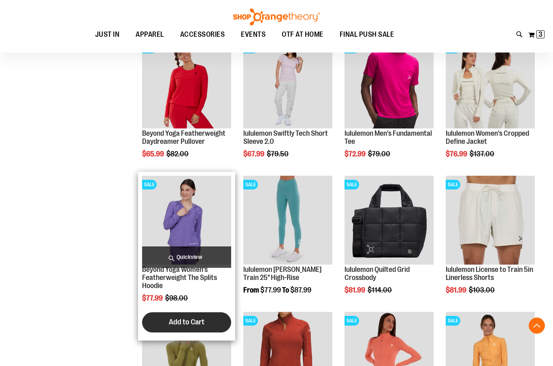
click at [202, 318] on span "Add to Cart" at bounding box center [187, 322] width 36 height 9
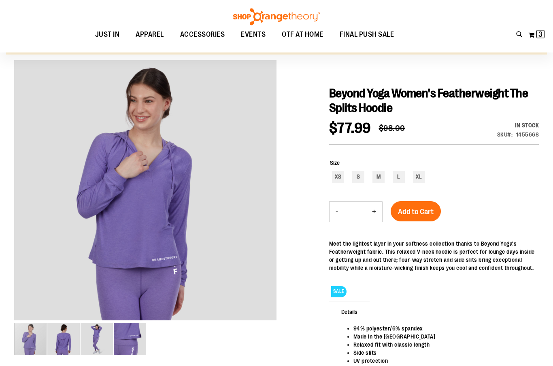
scroll to position [79, 0]
click at [359, 181] on div "S" at bounding box center [358, 177] width 12 height 12
type input "***"
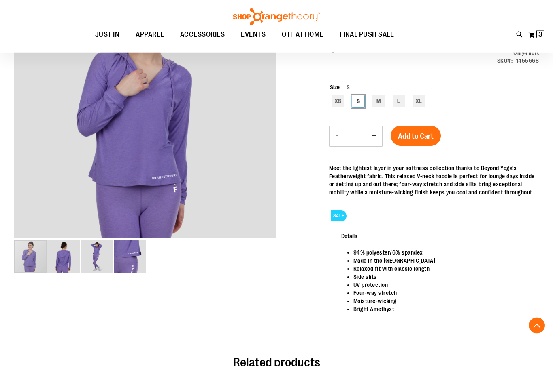
scroll to position [144, 0]
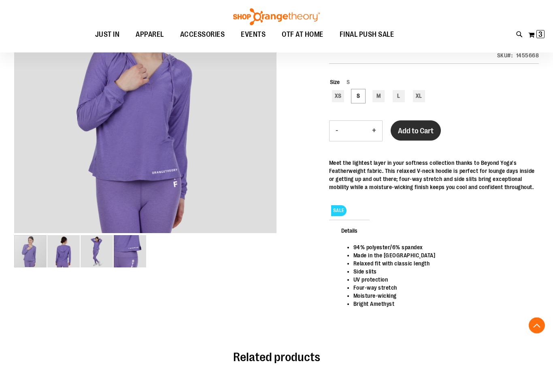
click at [420, 133] on span "Add to Cart" at bounding box center [416, 131] width 36 height 9
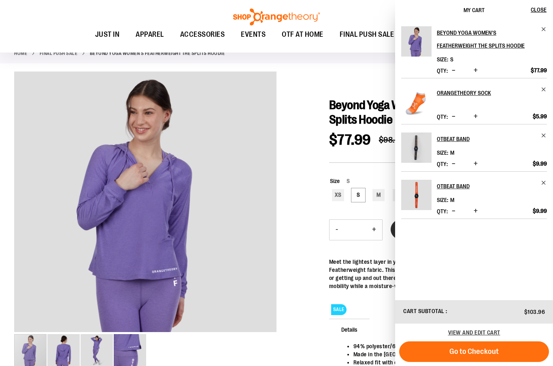
scroll to position [44, 0]
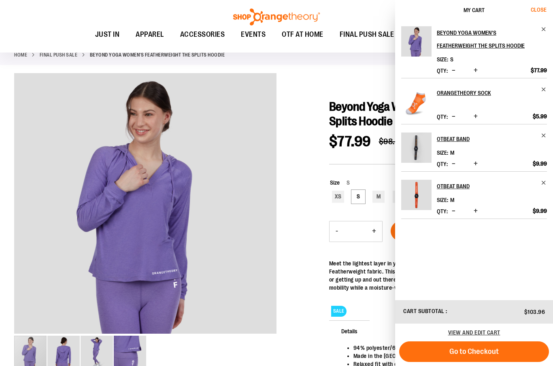
click at [541, 7] on span "Close" at bounding box center [538, 9] width 16 height 6
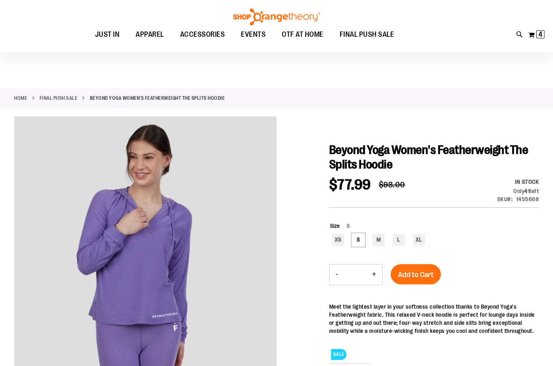
scroll to position [0, 0]
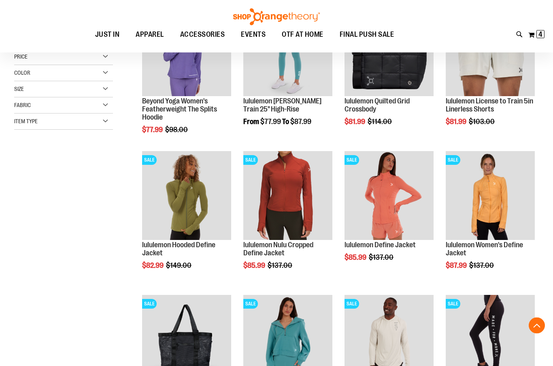
scroll to position [178, 0]
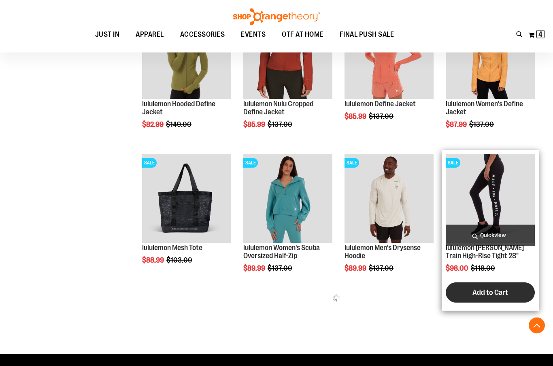
click at [531, 296] on button "Add to Cart" at bounding box center [489, 293] width 89 height 20
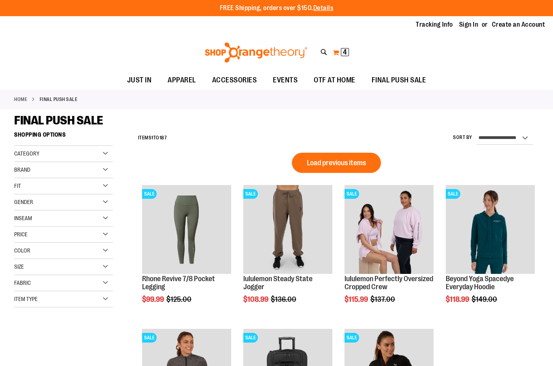
click at [344, 49] on span "4" at bounding box center [345, 52] width 4 height 8
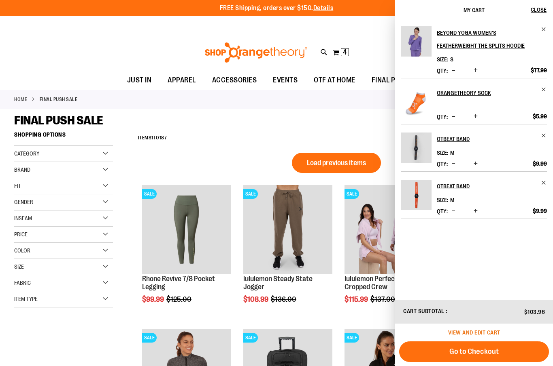
click at [484, 335] on span "View and edit cart" at bounding box center [474, 333] width 52 height 6
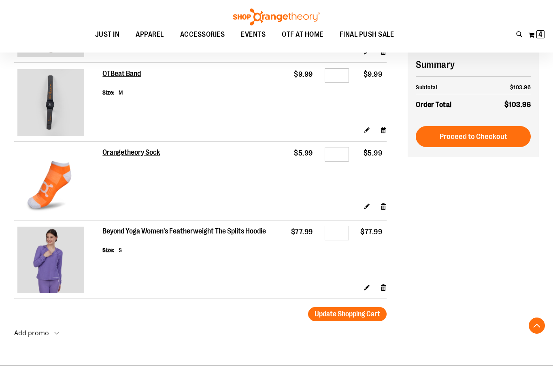
scroll to position [159, 0]
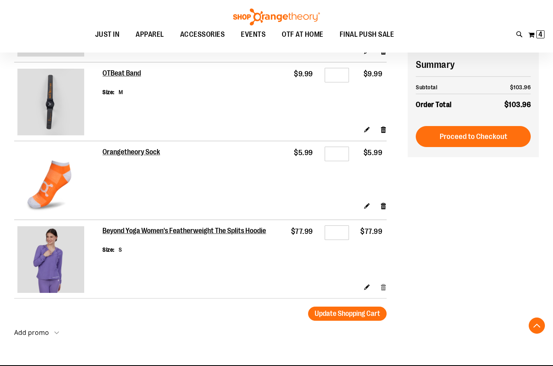
click at [384, 284] on link "Remove item" at bounding box center [383, 287] width 7 height 8
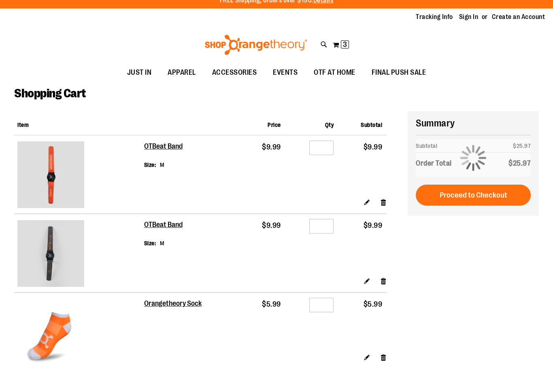
scroll to position [8, 0]
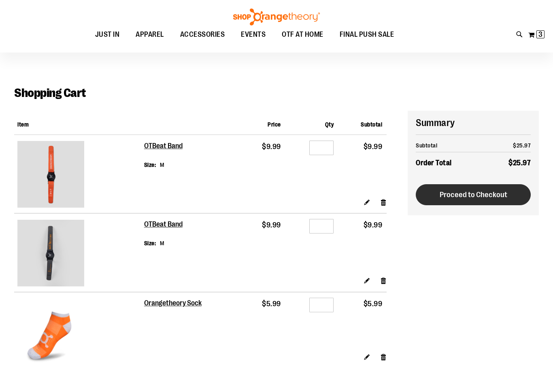
click at [483, 194] on span "Proceed to Checkout" at bounding box center [473, 195] width 68 height 9
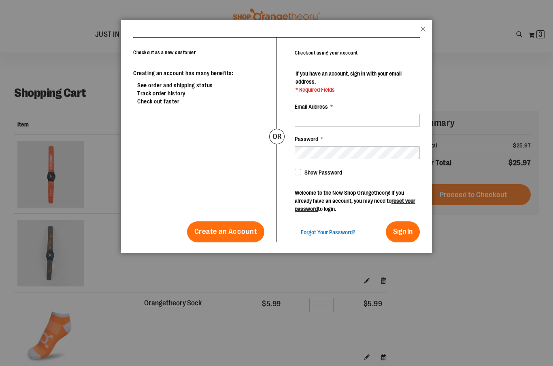
click at [487, 311] on div at bounding box center [276, 183] width 553 height 366
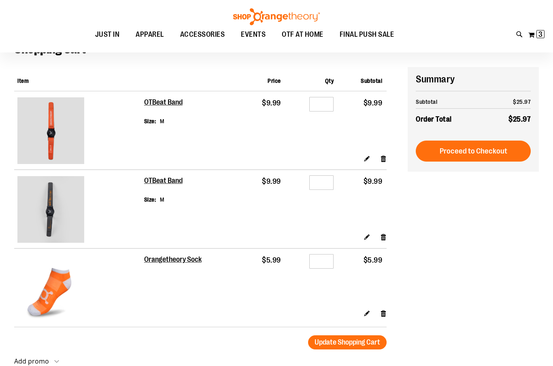
scroll to position [0, 0]
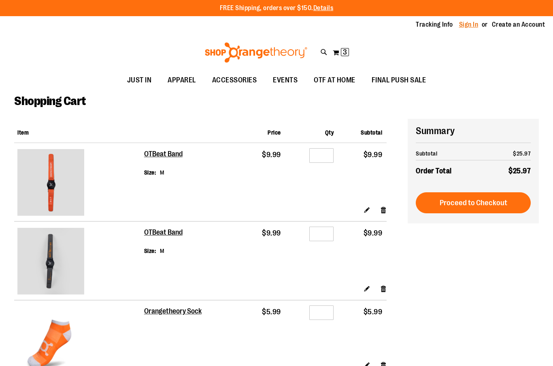
click at [474, 29] on link "Sign In" at bounding box center [468, 24] width 19 height 9
